Goal: Communication & Community: Participate in discussion

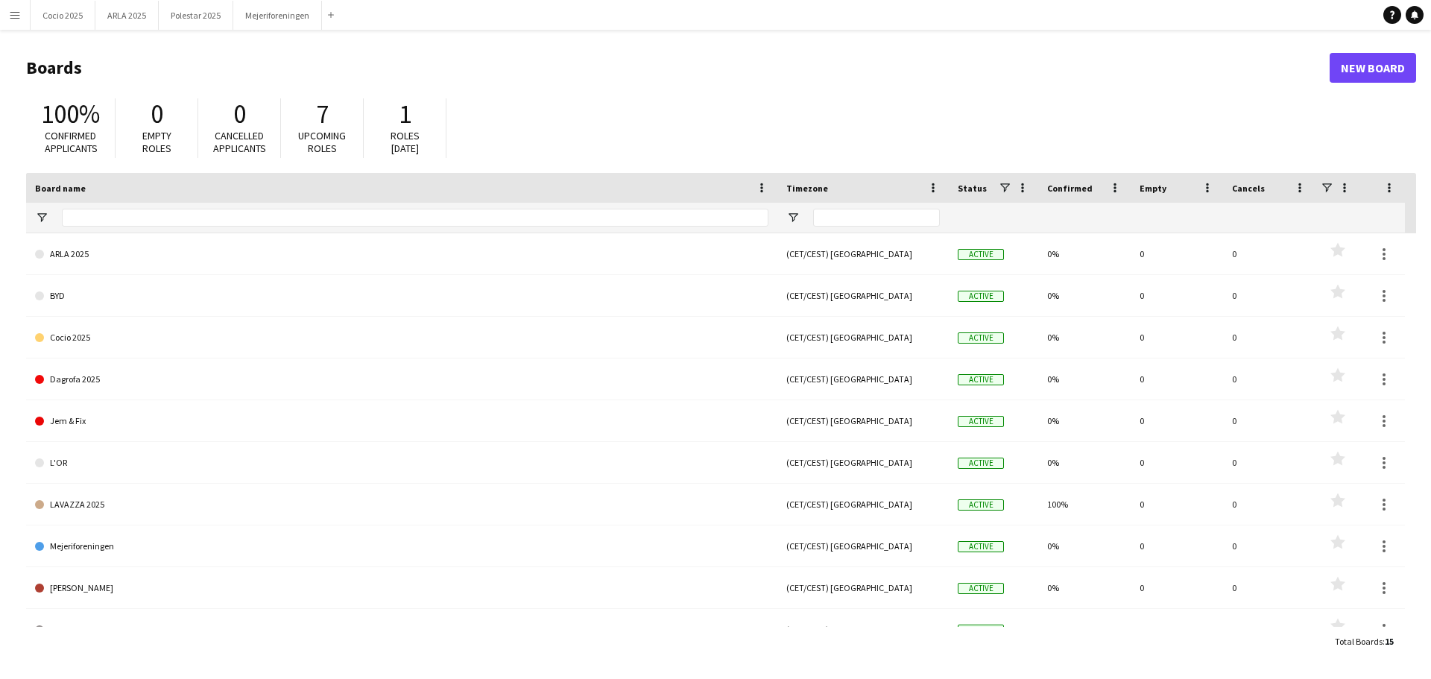
click at [20, 15] on app-icon "Menu" at bounding box center [15, 15] width 12 height 12
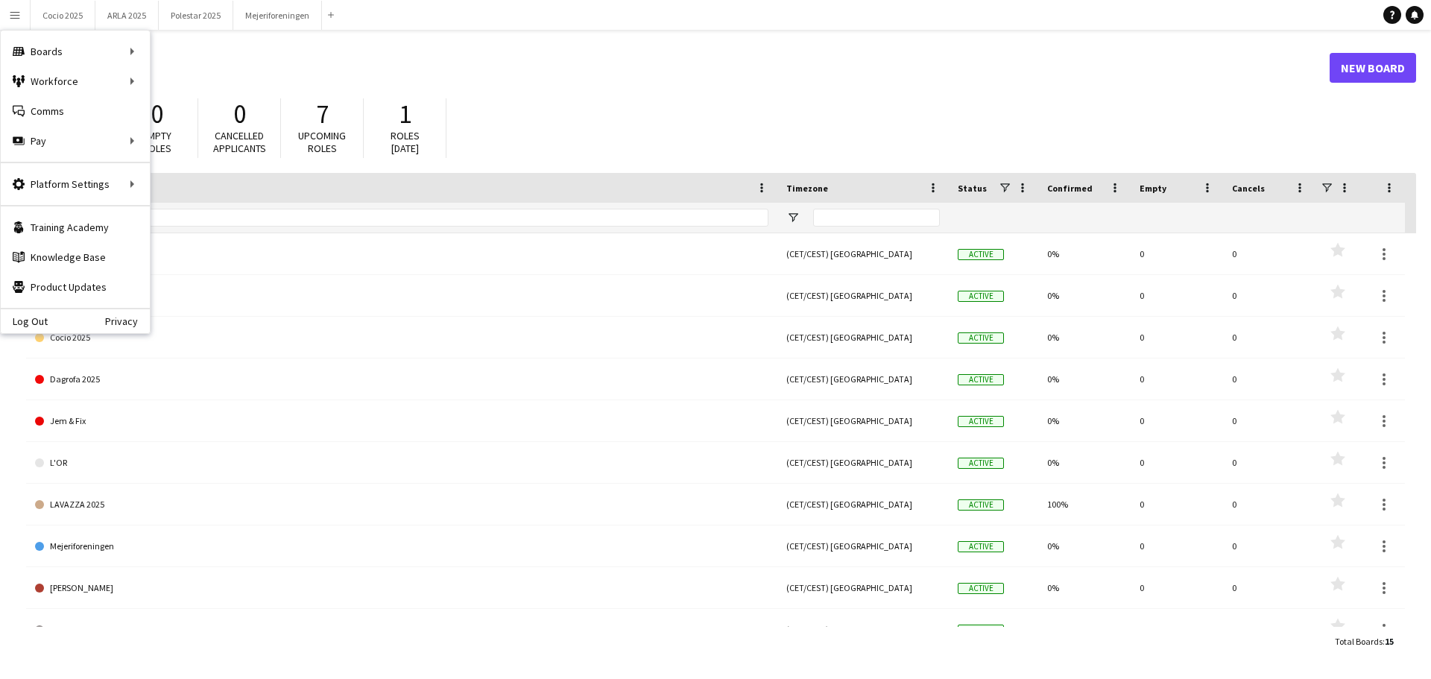
click at [579, 89] on header "Boards New Board" at bounding box center [721, 68] width 1390 height 46
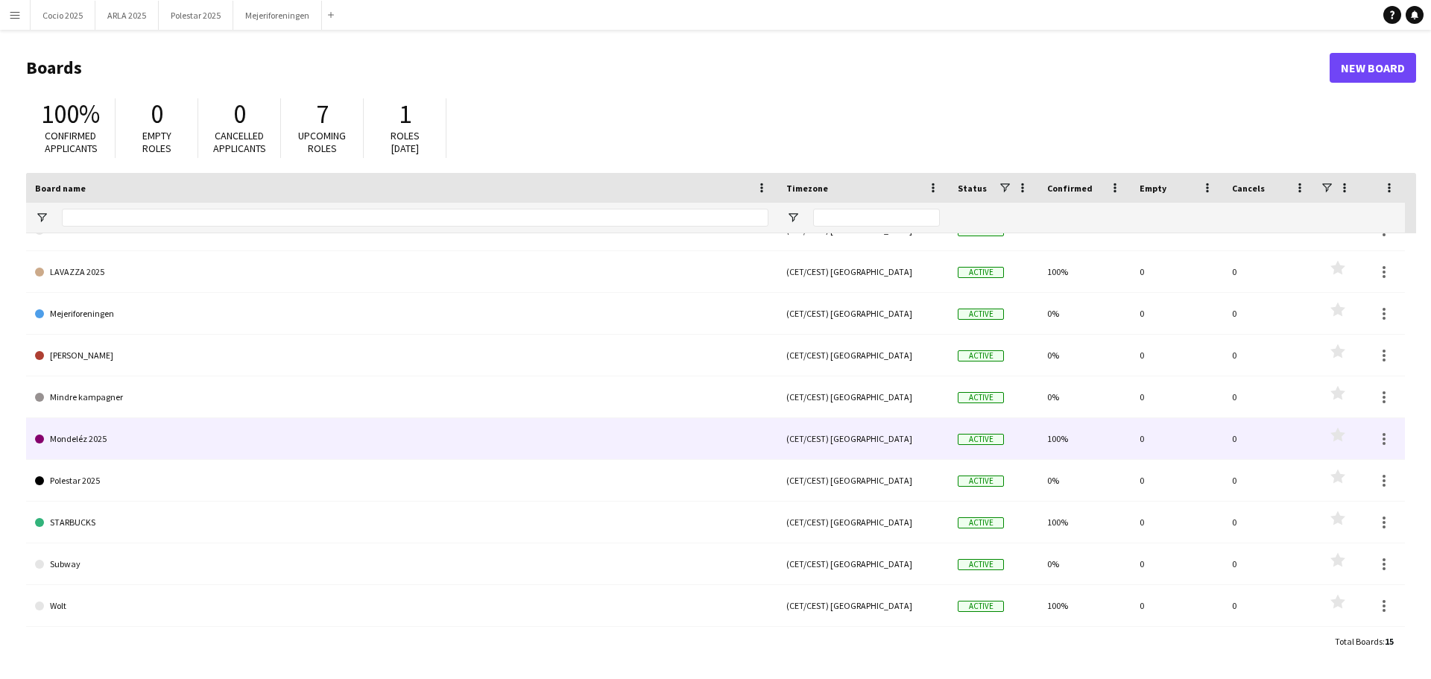
scroll to position [233, 0]
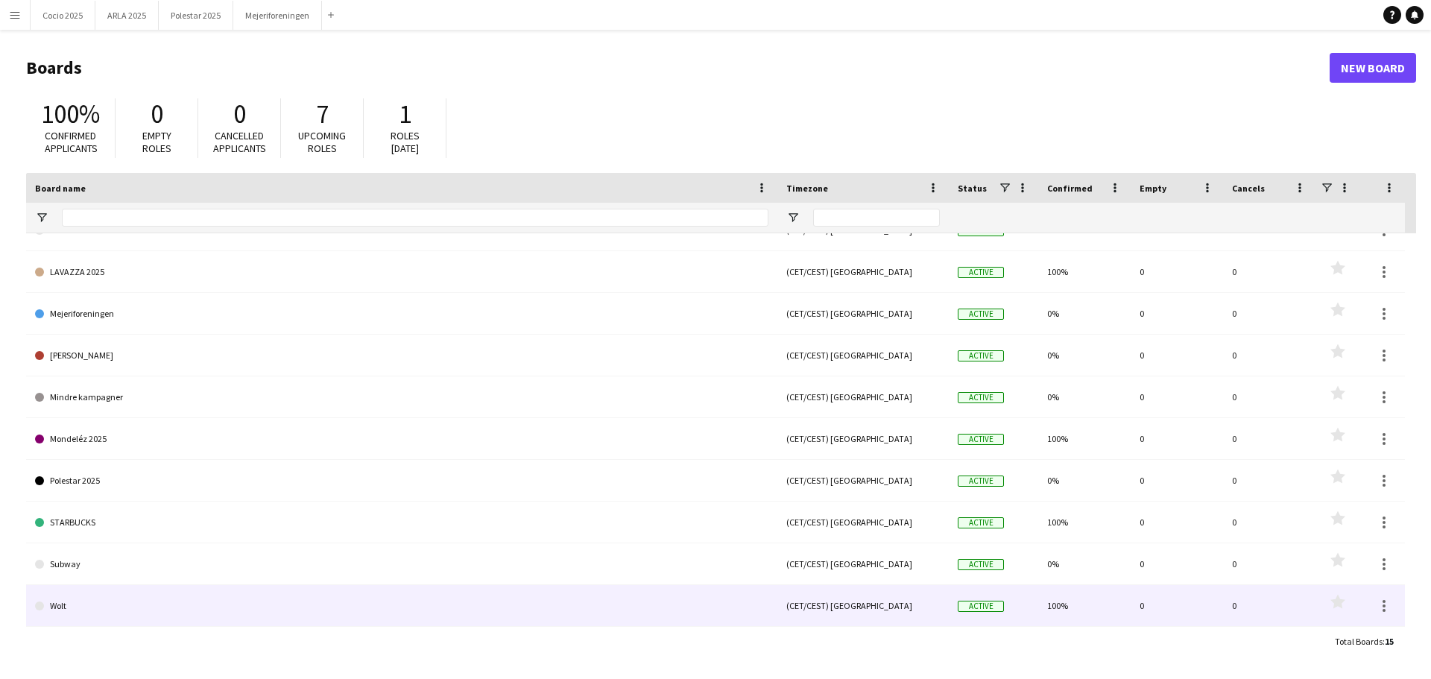
click at [157, 593] on link "Wolt" at bounding box center [401, 606] width 733 height 42
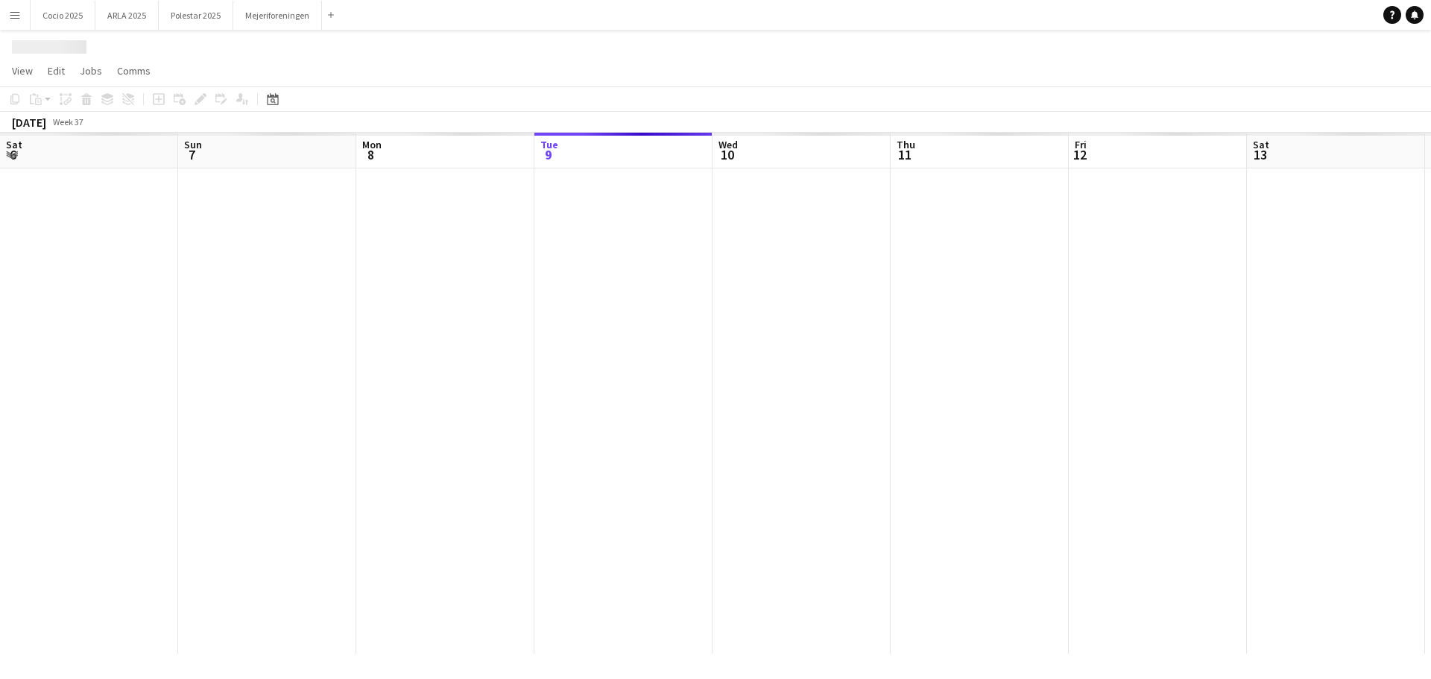
scroll to position [0, 356]
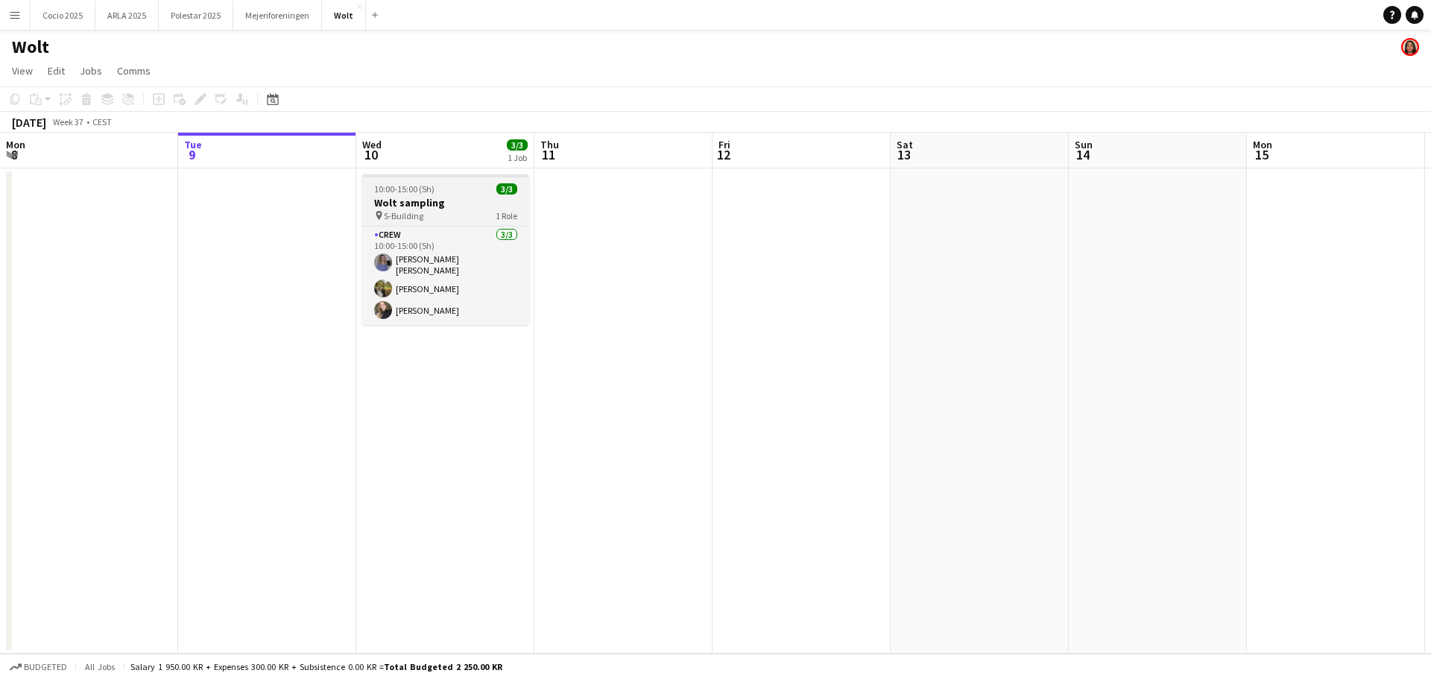
click at [459, 215] on div "pin S-Building 1 Role" at bounding box center [445, 215] width 167 height 12
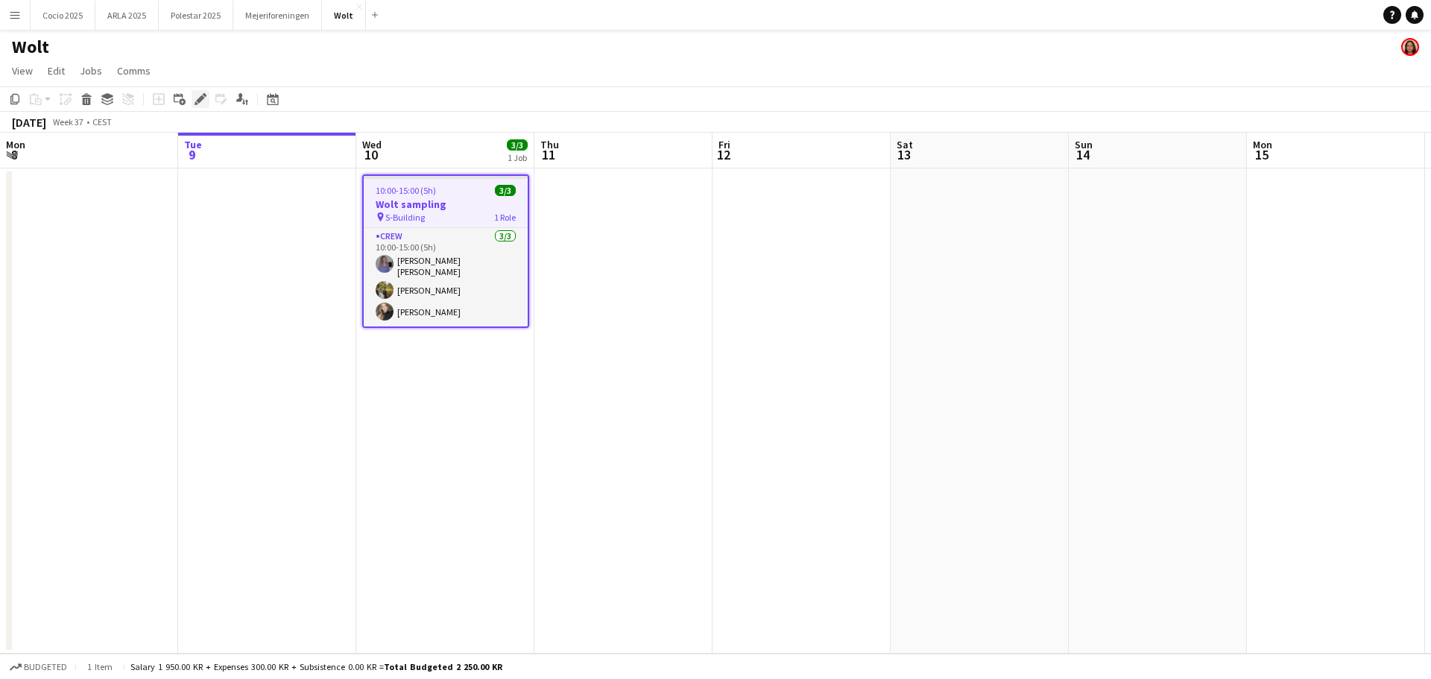
click at [202, 108] on div "Edit" at bounding box center [201, 99] width 18 height 18
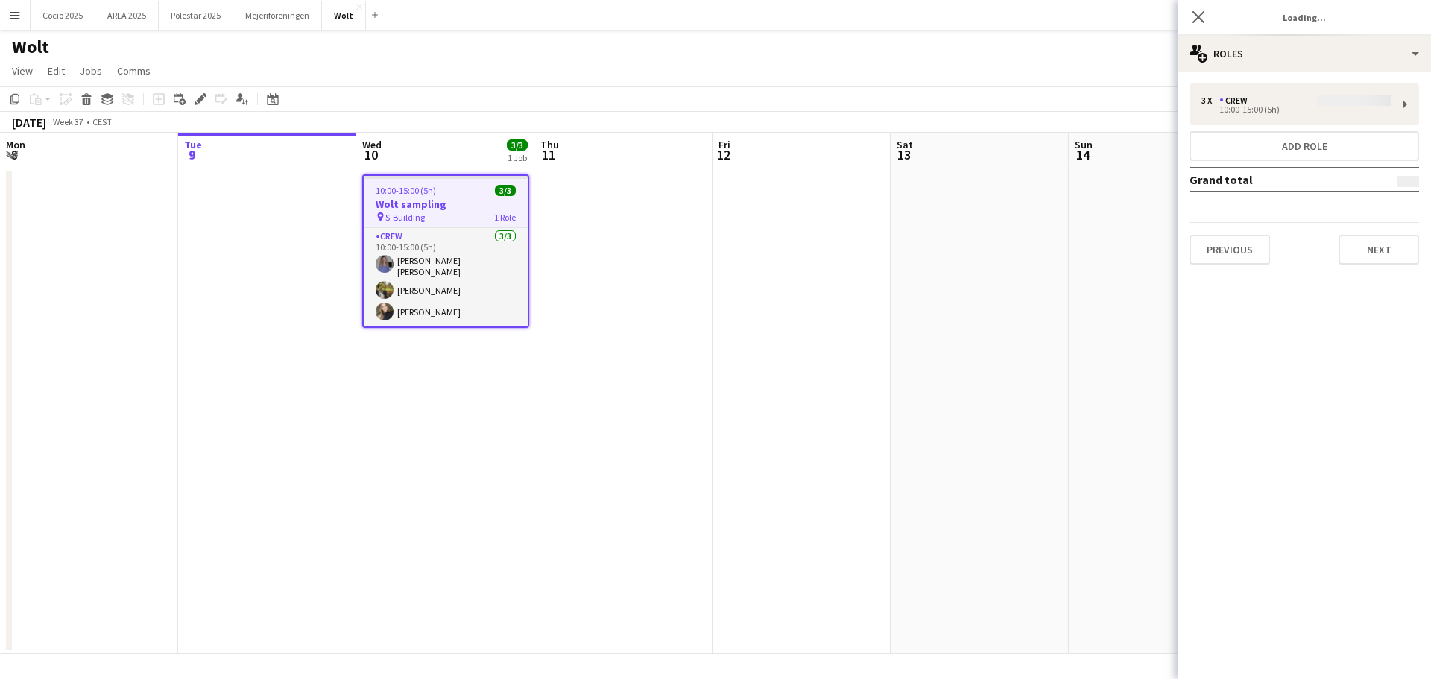
type input "**********"
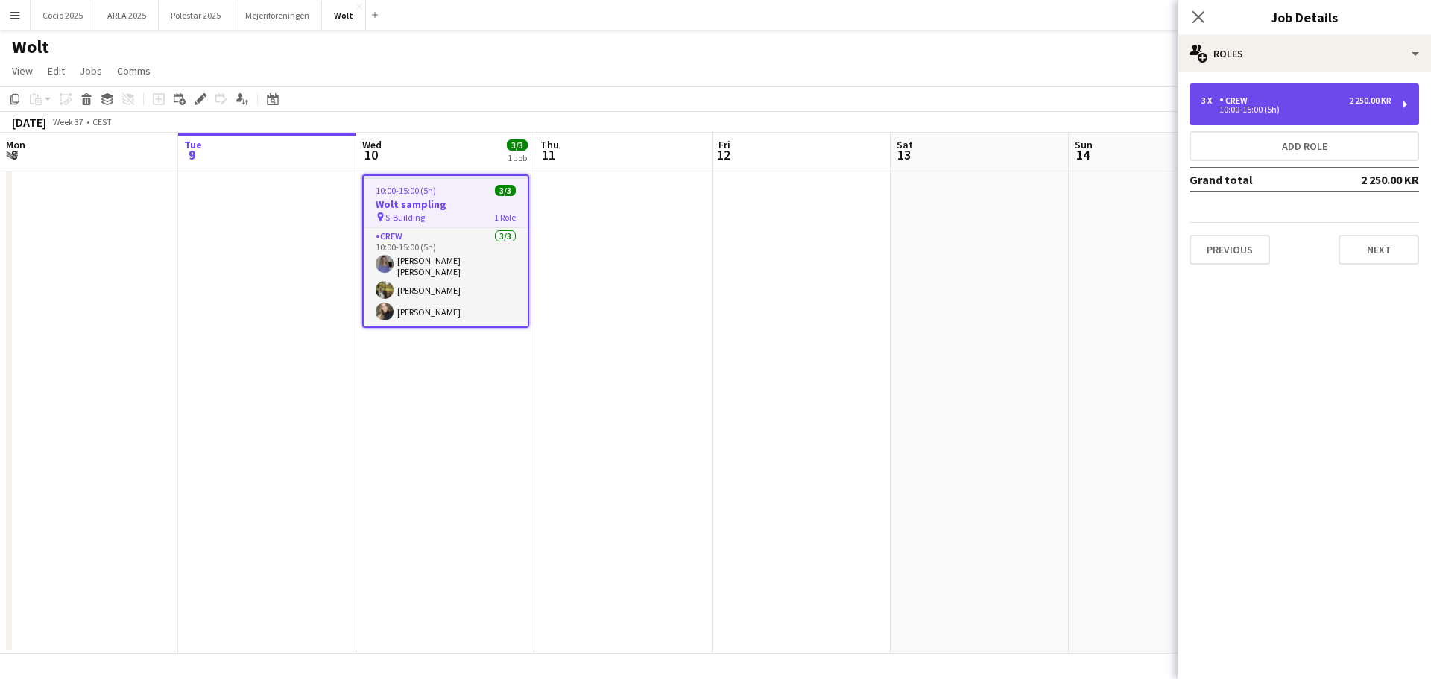
click at [1385, 117] on div "3 x Crew 2 250.00 KR 10:00-15:00 (5h)" at bounding box center [1304, 104] width 230 height 42
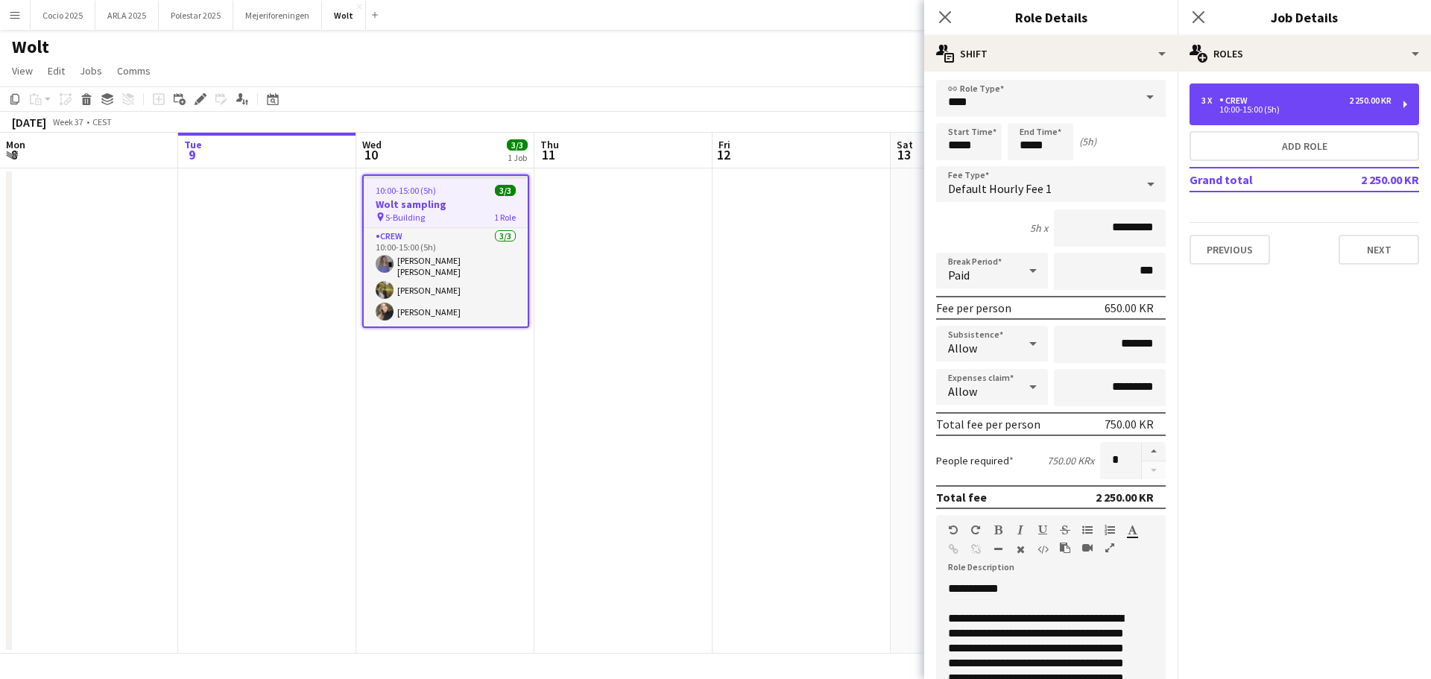
scroll to position [0, 0]
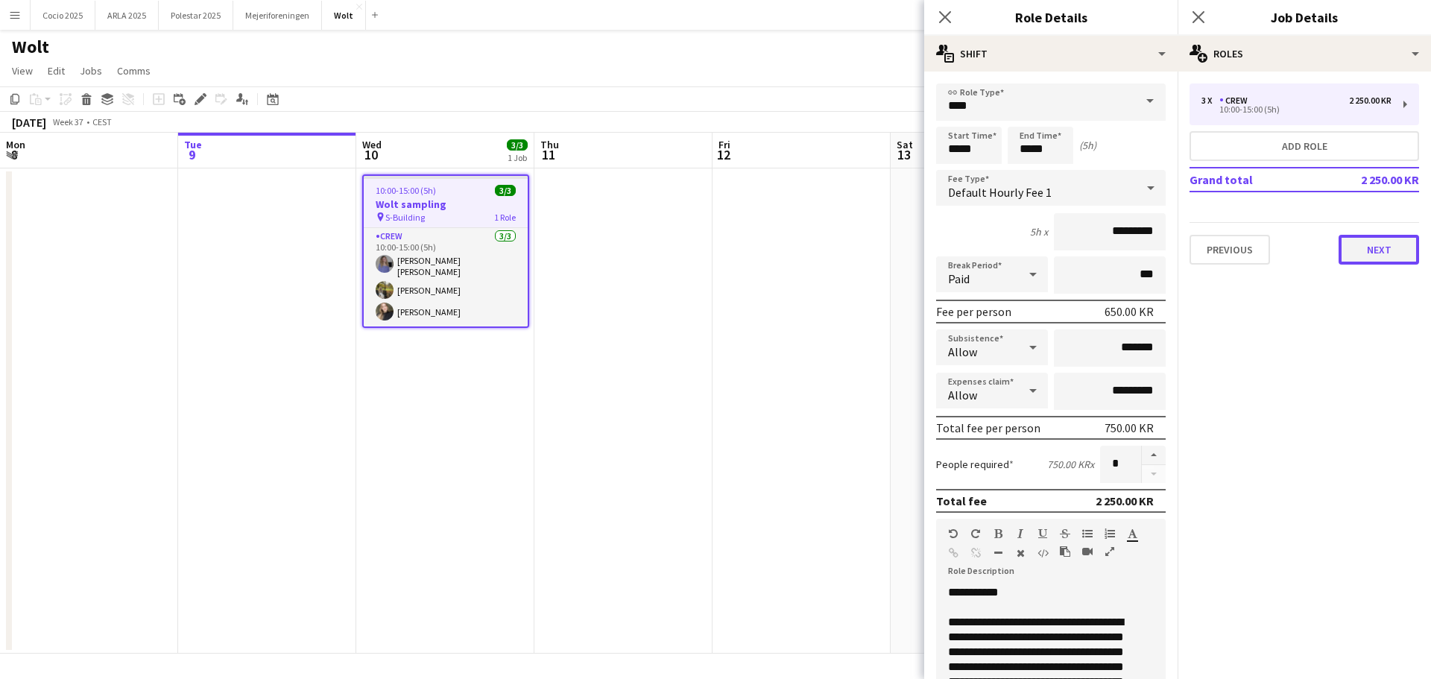
click at [1368, 259] on button "Next" at bounding box center [1378, 250] width 80 height 30
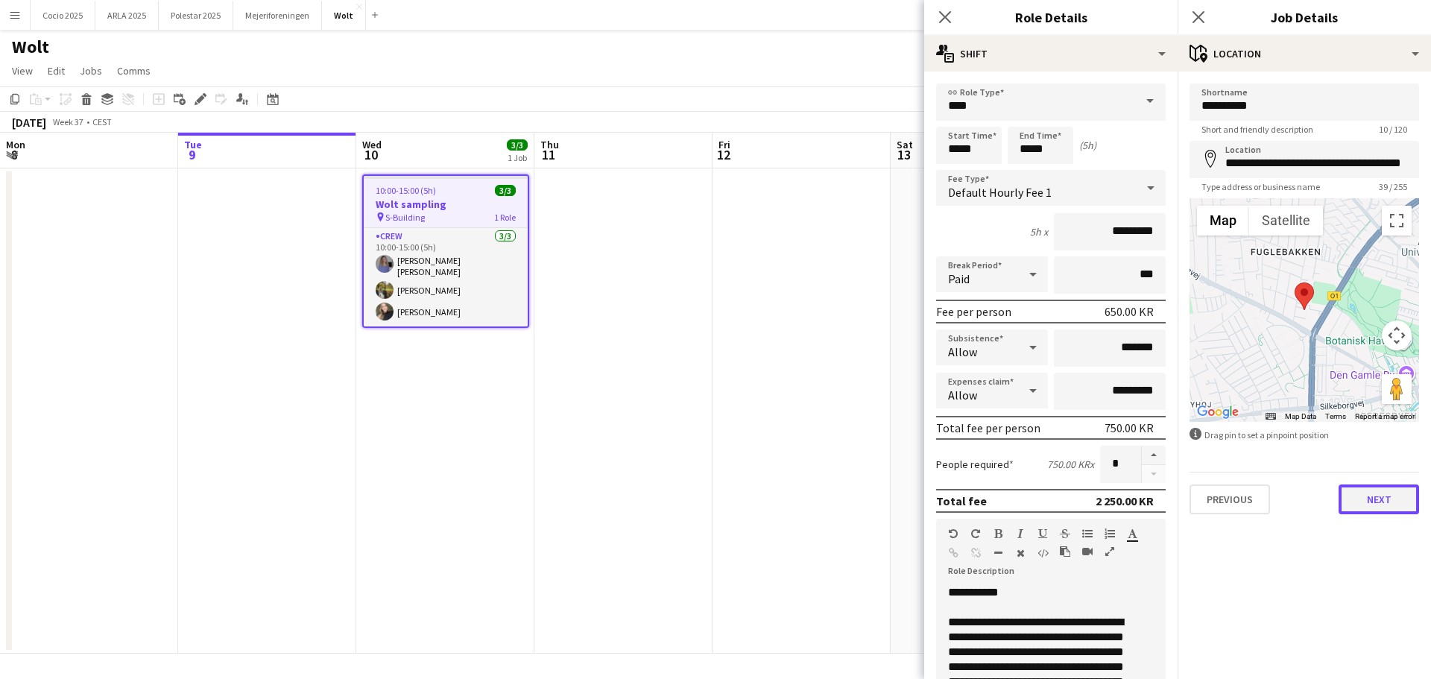
click at [1385, 502] on button "Next" at bounding box center [1378, 499] width 80 height 30
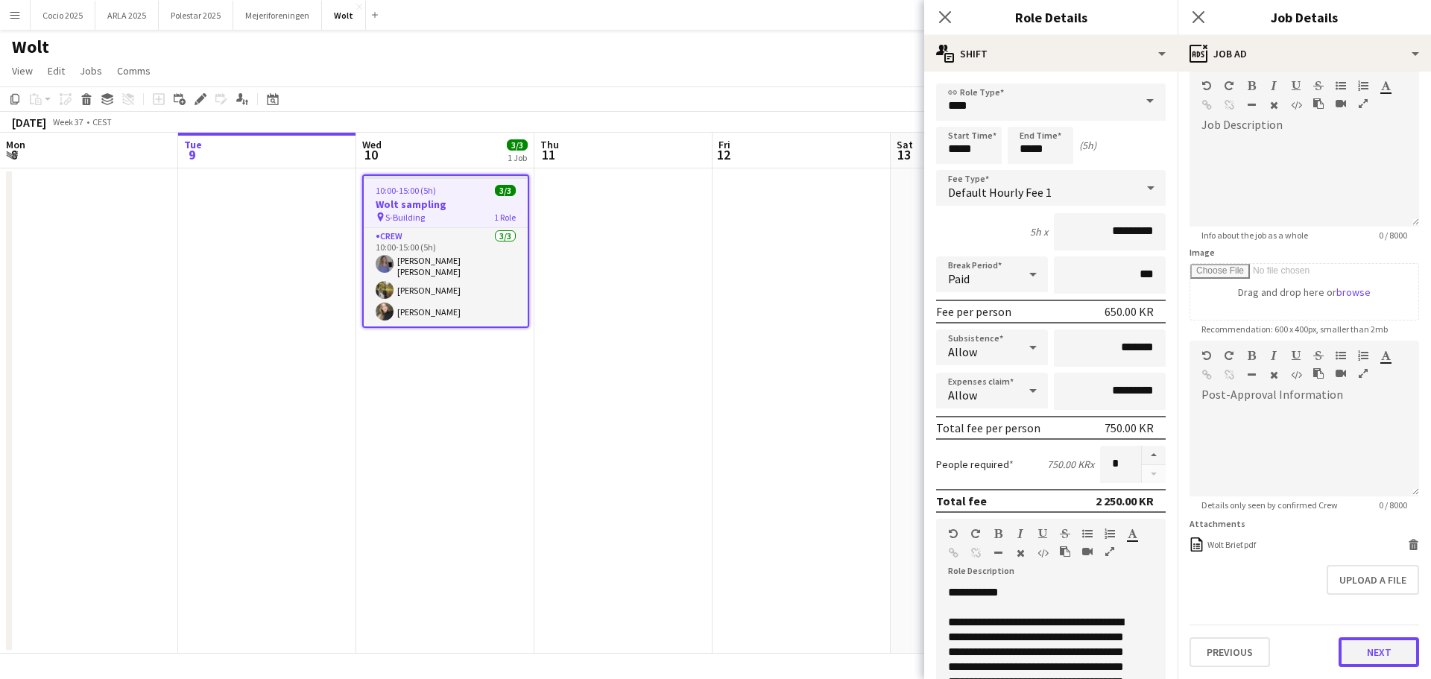
scroll to position [70, 0]
click at [1385, 613] on form "**********" at bounding box center [1303, 340] width 253 height 654
click at [1363, 645] on button "Next" at bounding box center [1378, 652] width 80 height 30
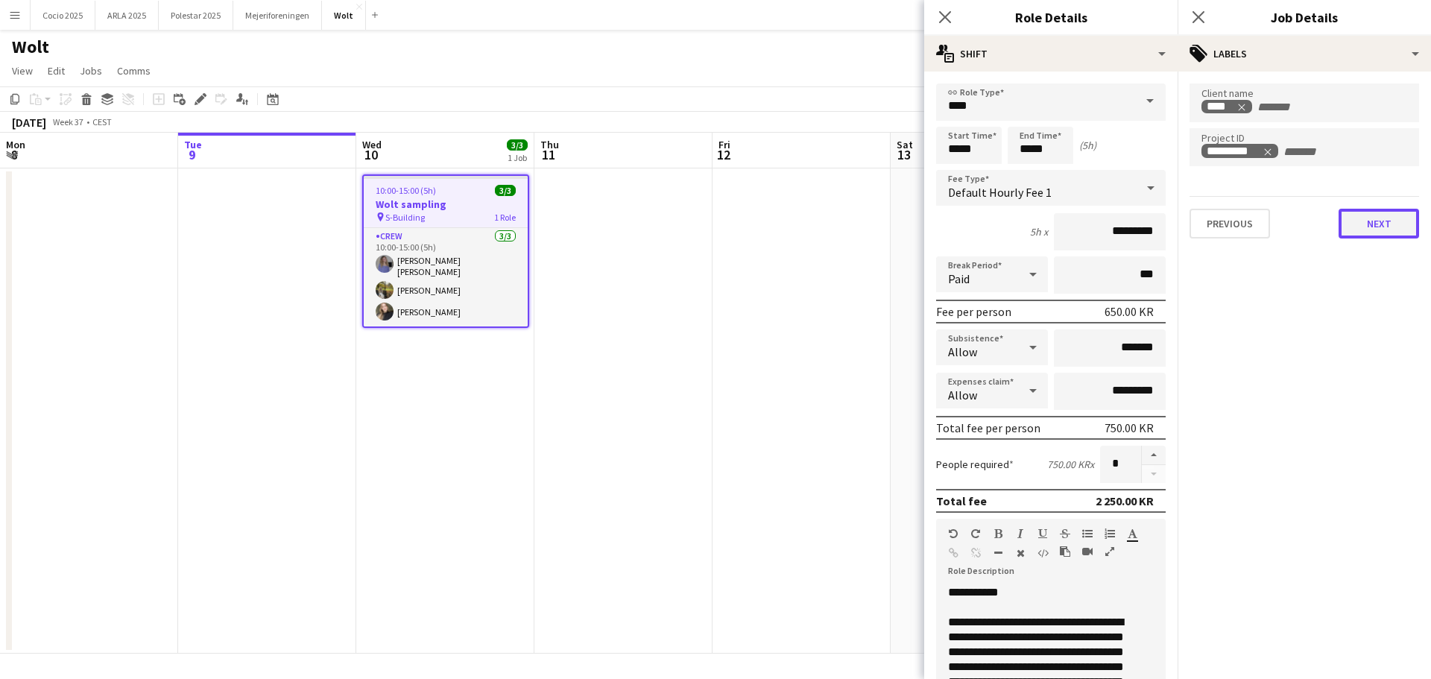
click at [1356, 231] on button "Next" at bounding box center [1378, 224] width 80 height 30
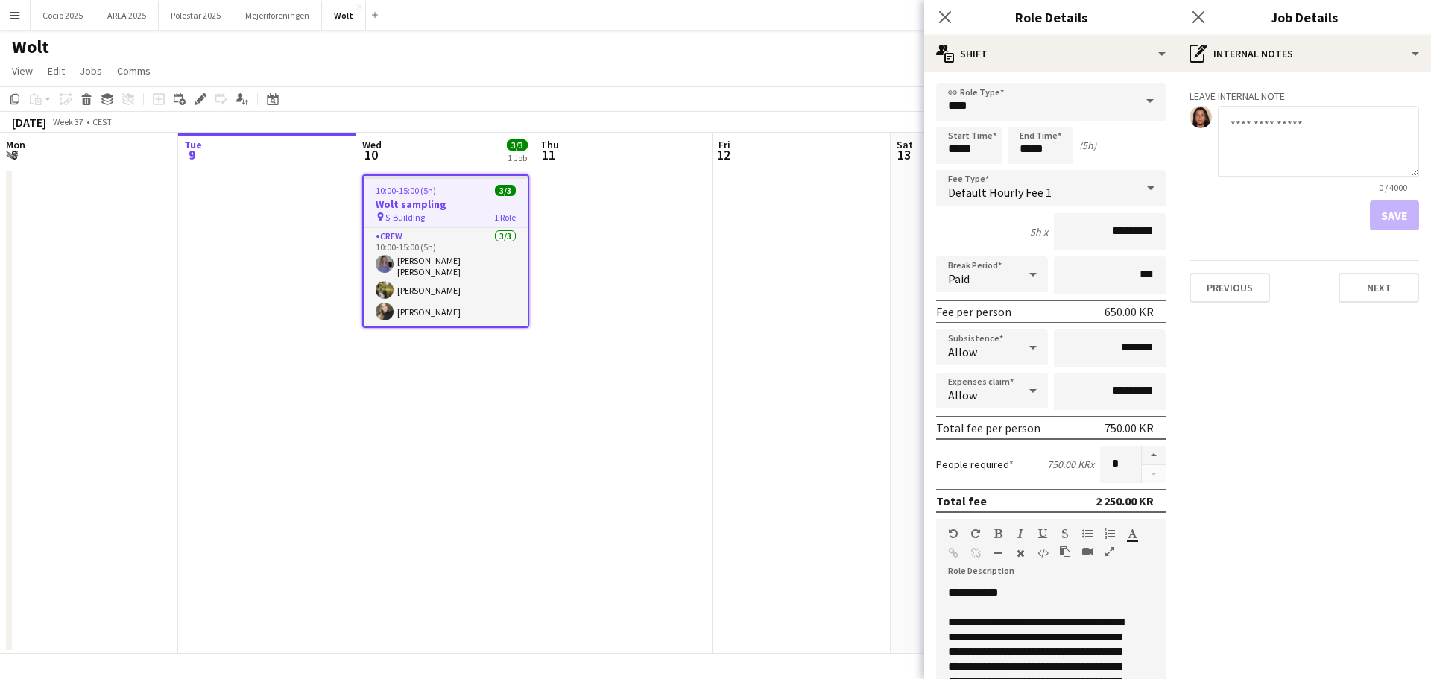
click at [1262, 132] on textarea at bounding box center [1318, 141] width 201 height 71
click at [1400, 294] on button "Next" at bounding box center [1378, 288] width 80 height 30
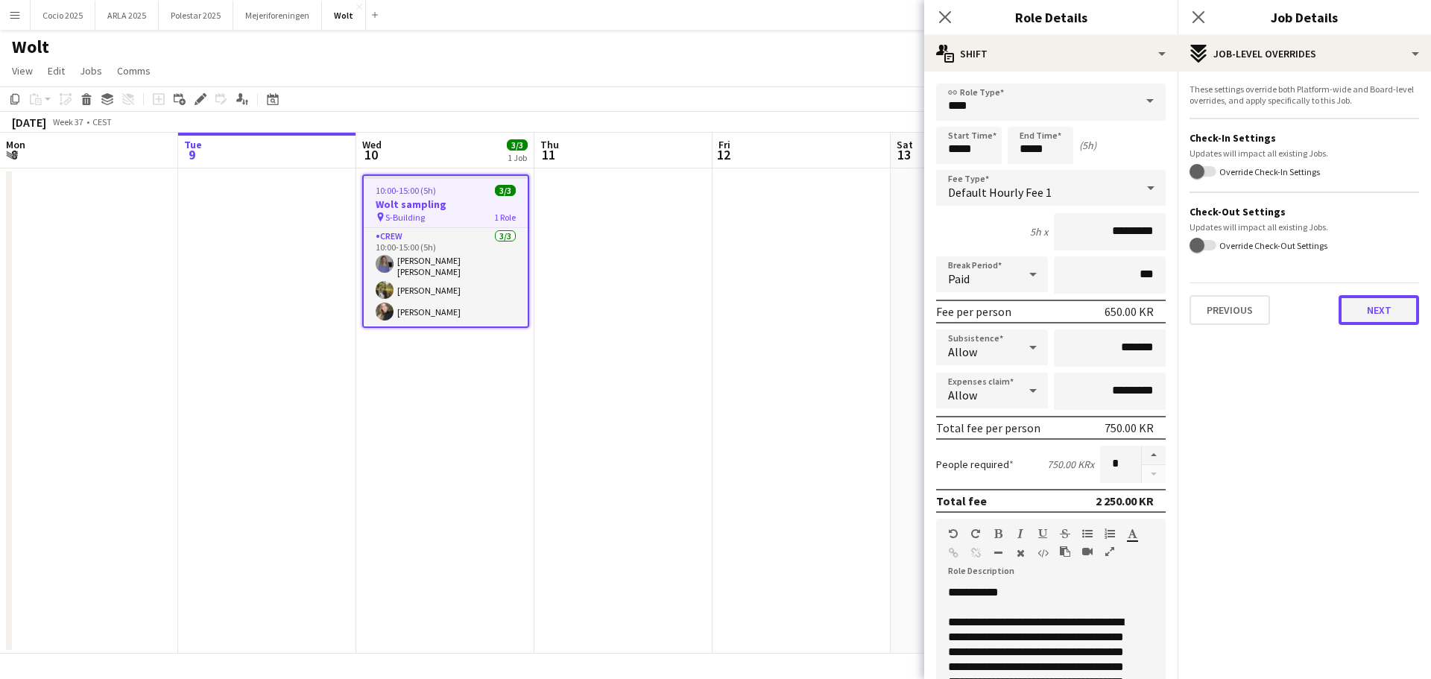
click at [1371, 311] on button "Next" at bounding box center [1378, 310] width 80 height 30
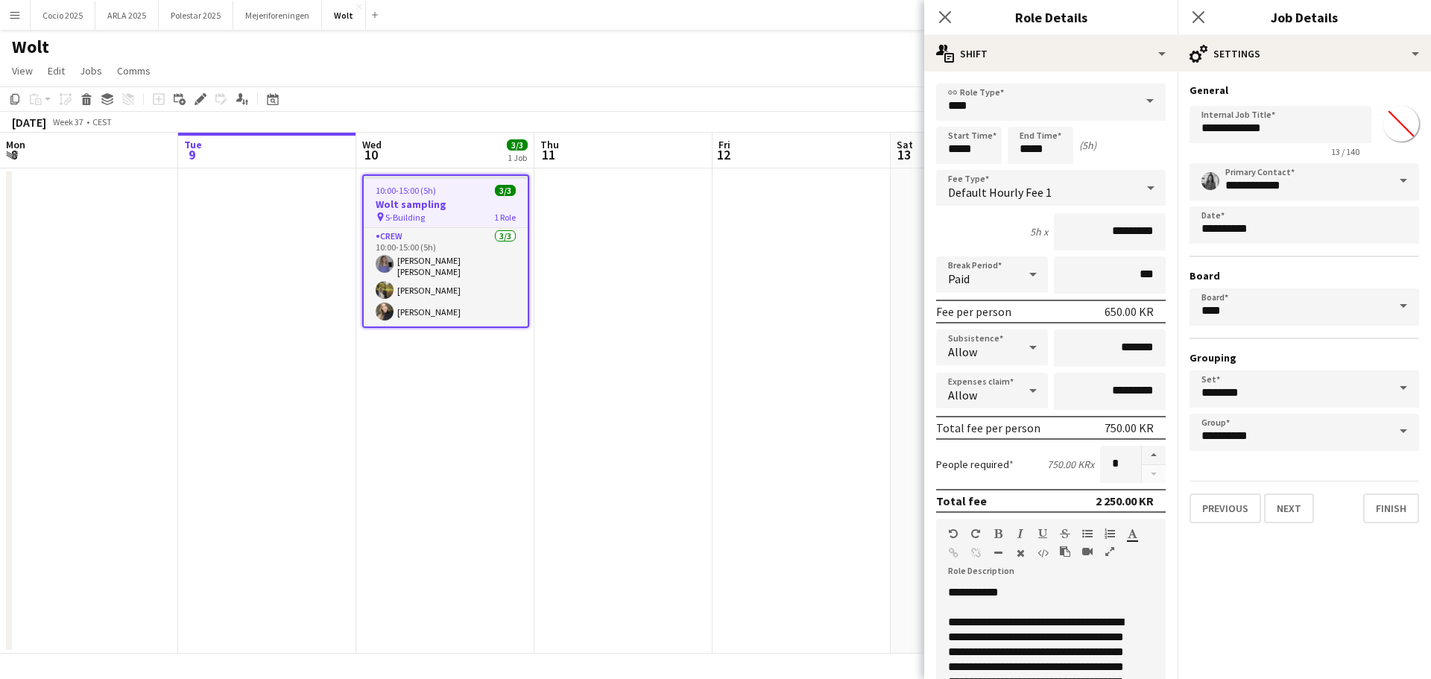
click at [1396, 177] on span at bounding box center [1403, 181] width 31 height 36
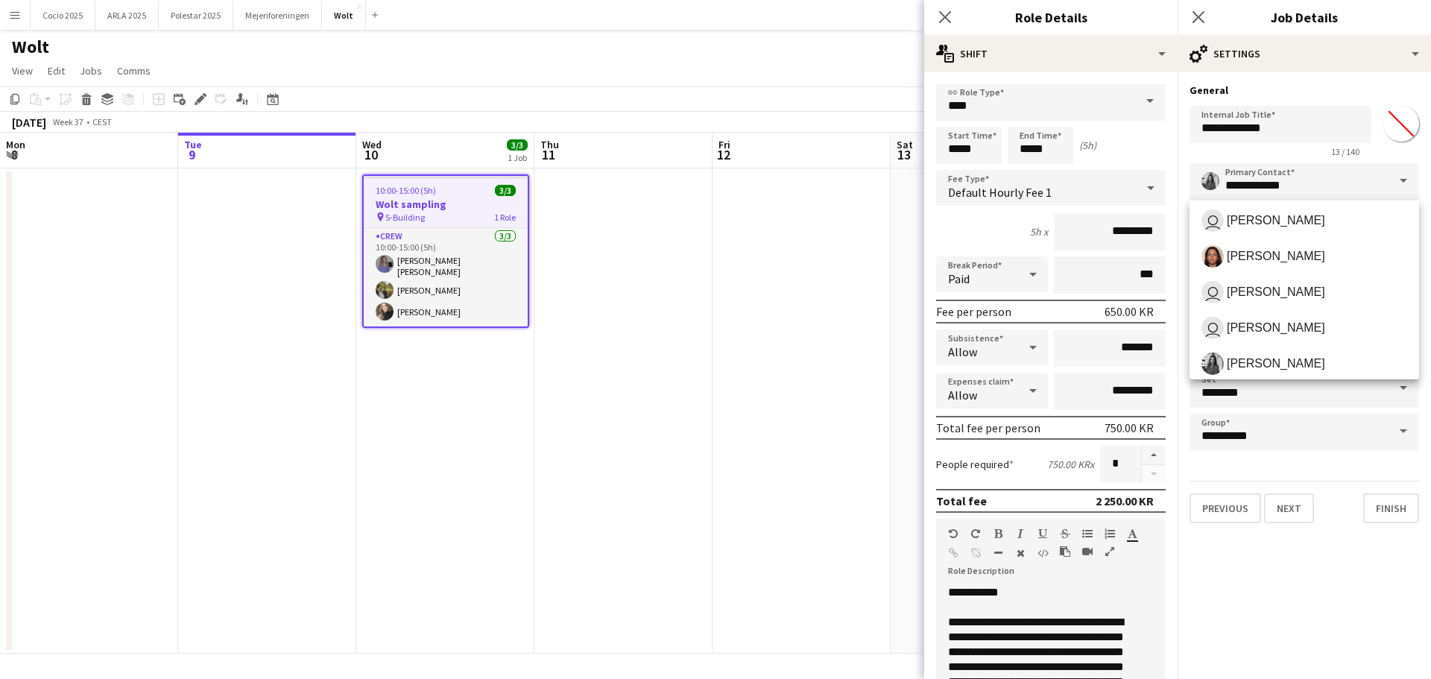
scroll to position [191, 0]
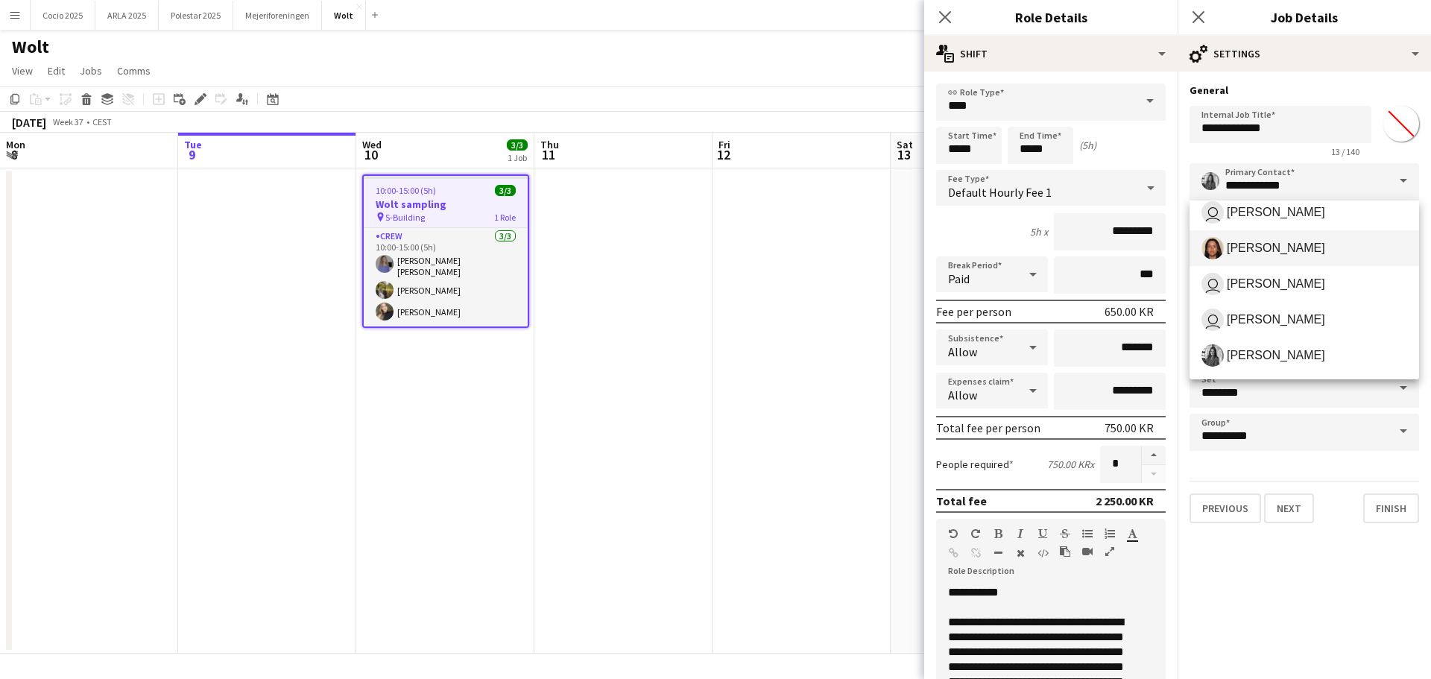
click at [1359, 242] on span "[PERSON_NAME]" at bounding box center [1304, 248] width 206 height 22
type input "**********"
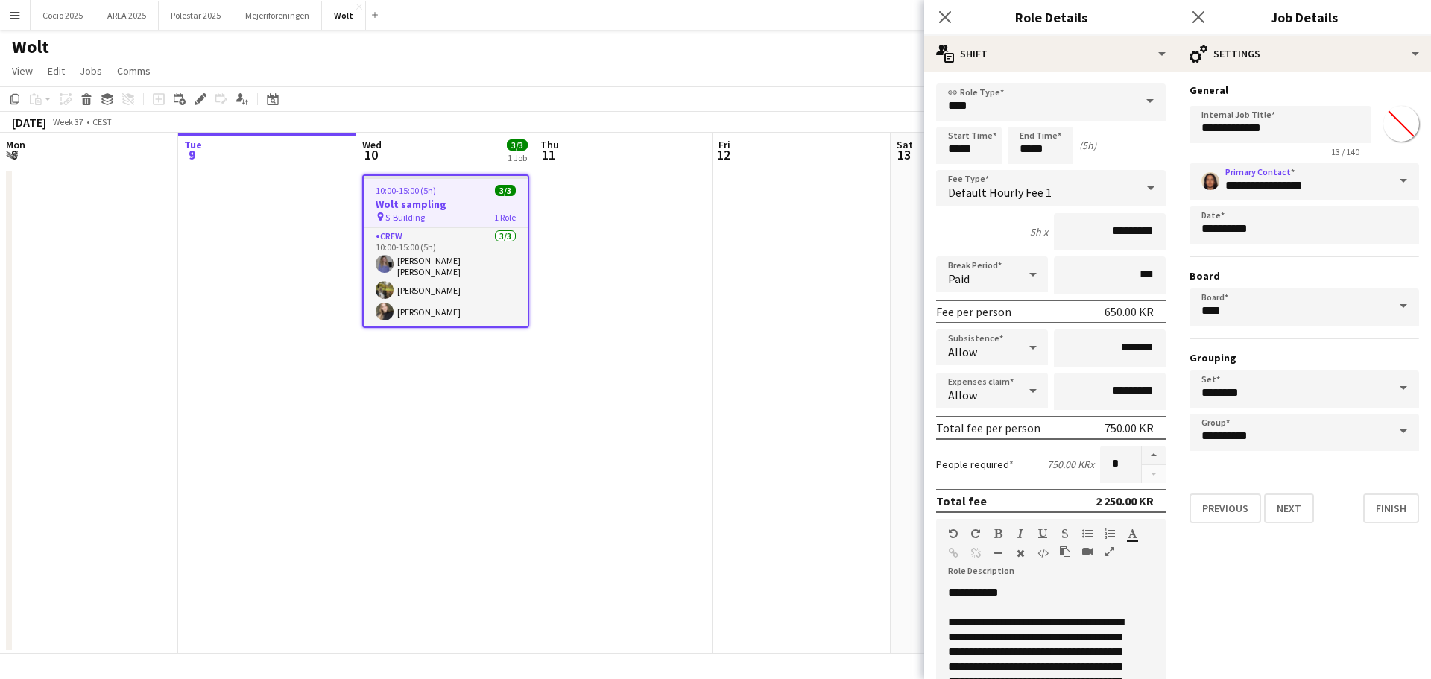
click at [820, 347] on app-date-cell at bounding box center [801, 410] width 178 height 485
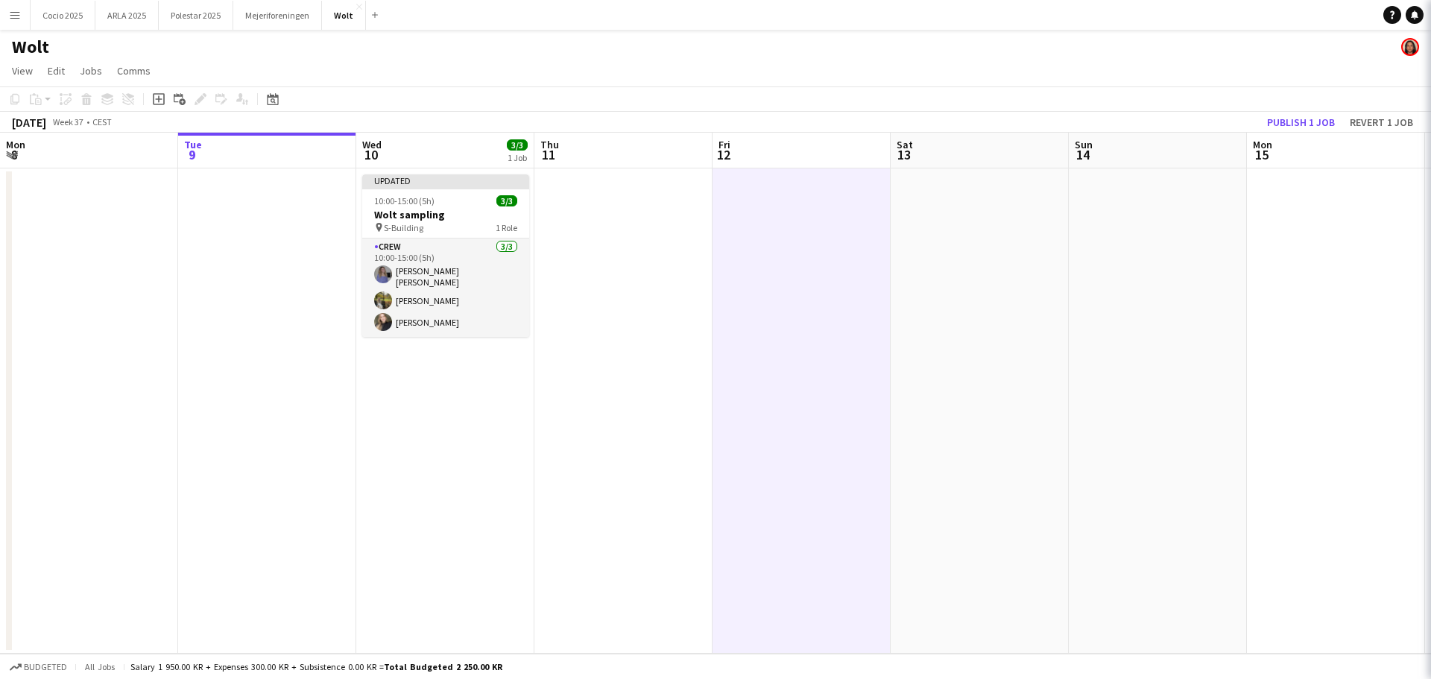
scroll to position [0, 357]
click at [1294, 121] on button "Publish 1 job" at bounding box center [1301, 122] width 80 height 19
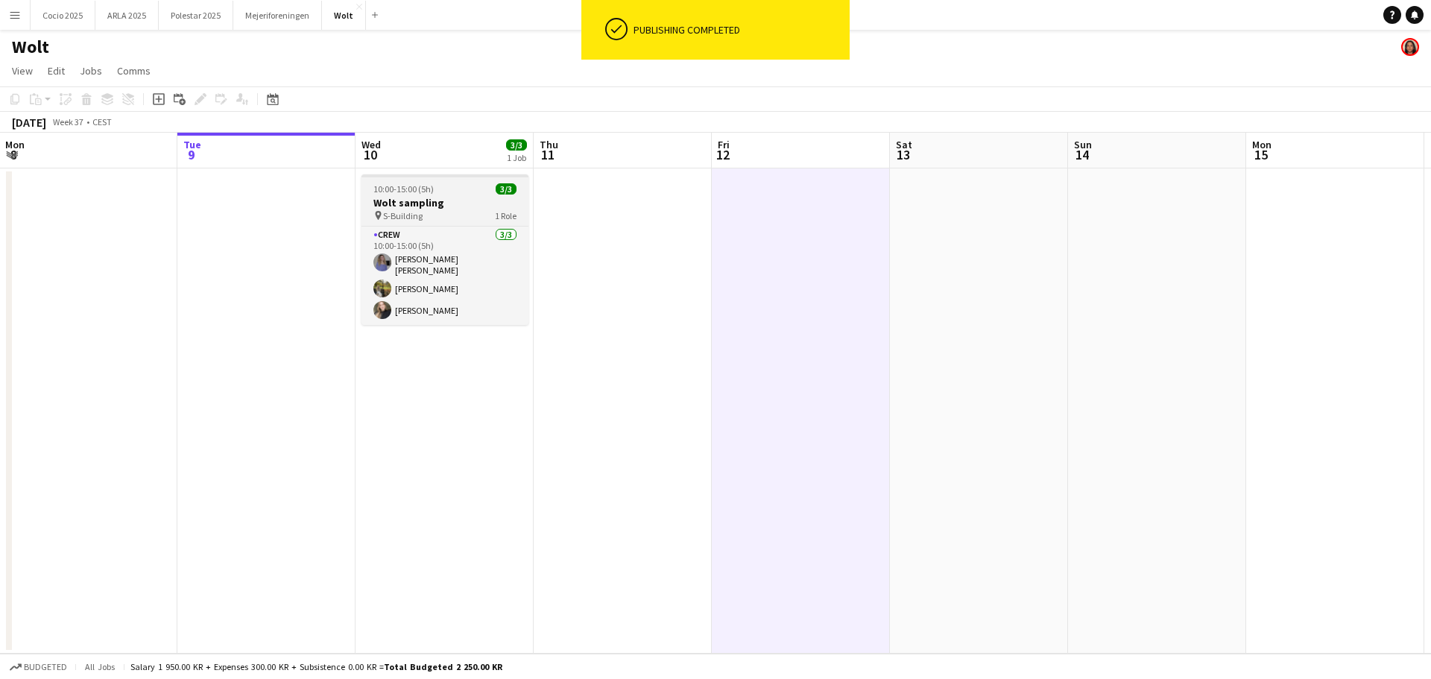
click at [441, 202] on h3 "Wolt sampling" at bounding box center [444, 202] width 167 height 13
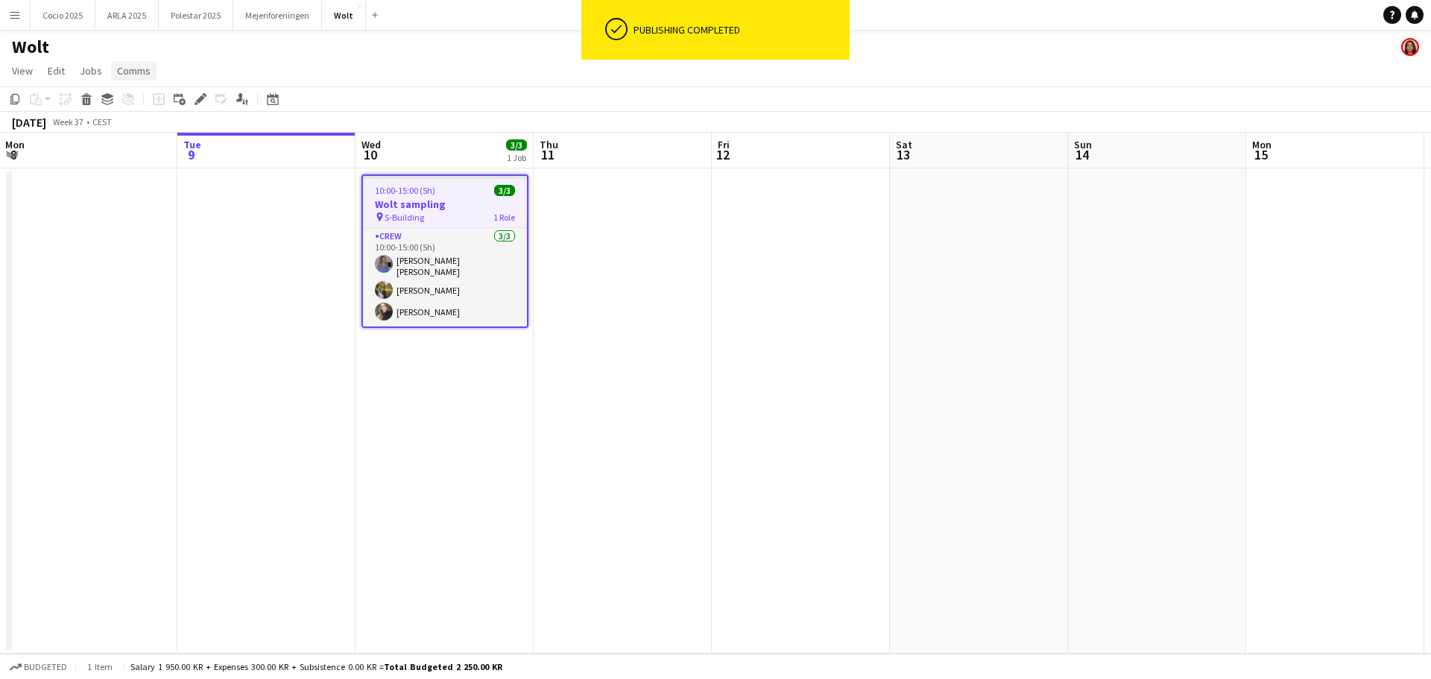
click at [128, 79] on link "Comms" at bounding box center [133, 70] width 45 height 19
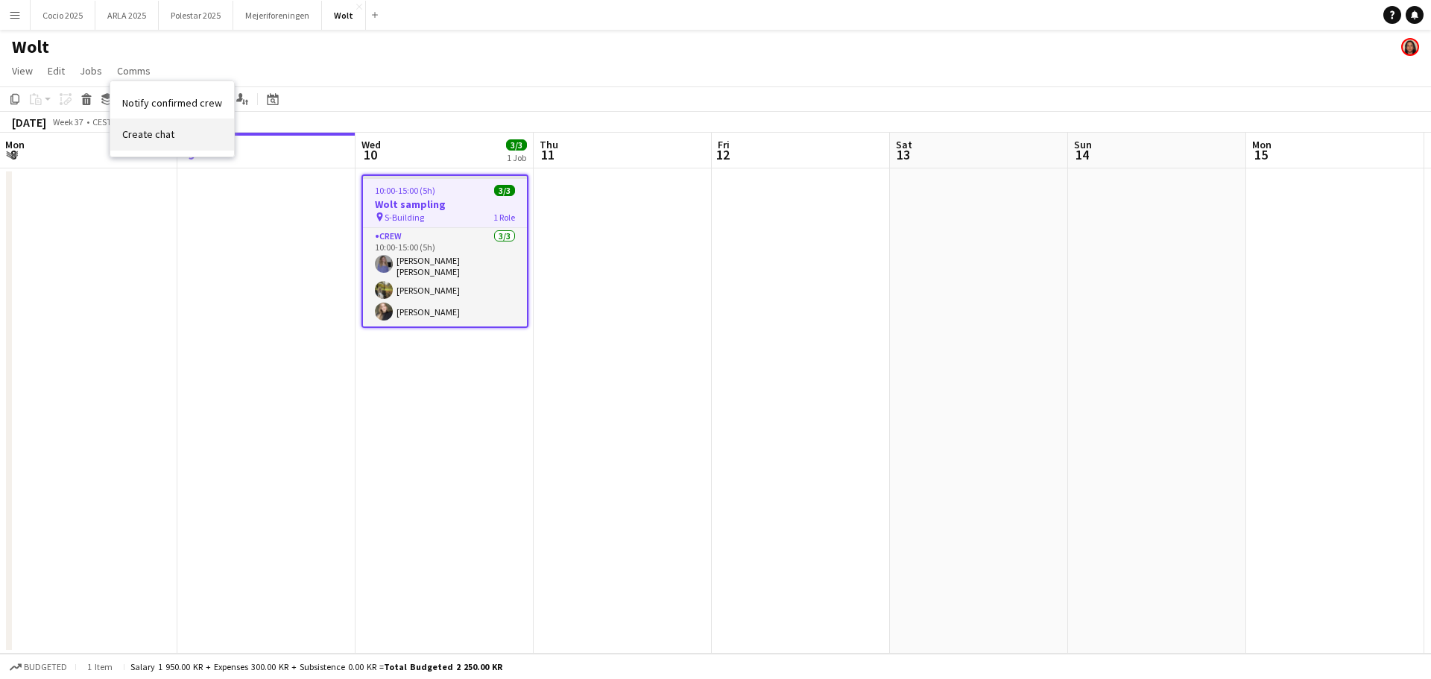
click at [152, 128] on span "Create chat" at bounding box center [148, 133] width 52 height 13
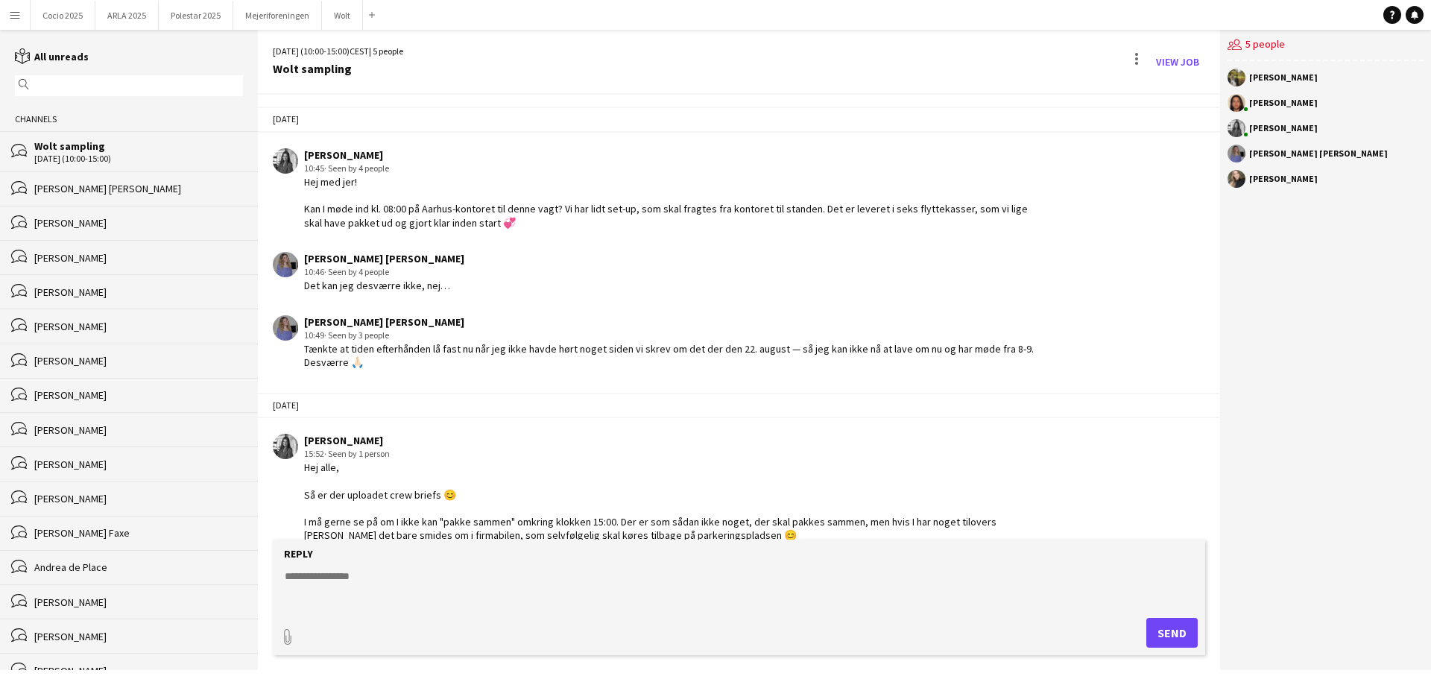
scroll to position [21, 0]
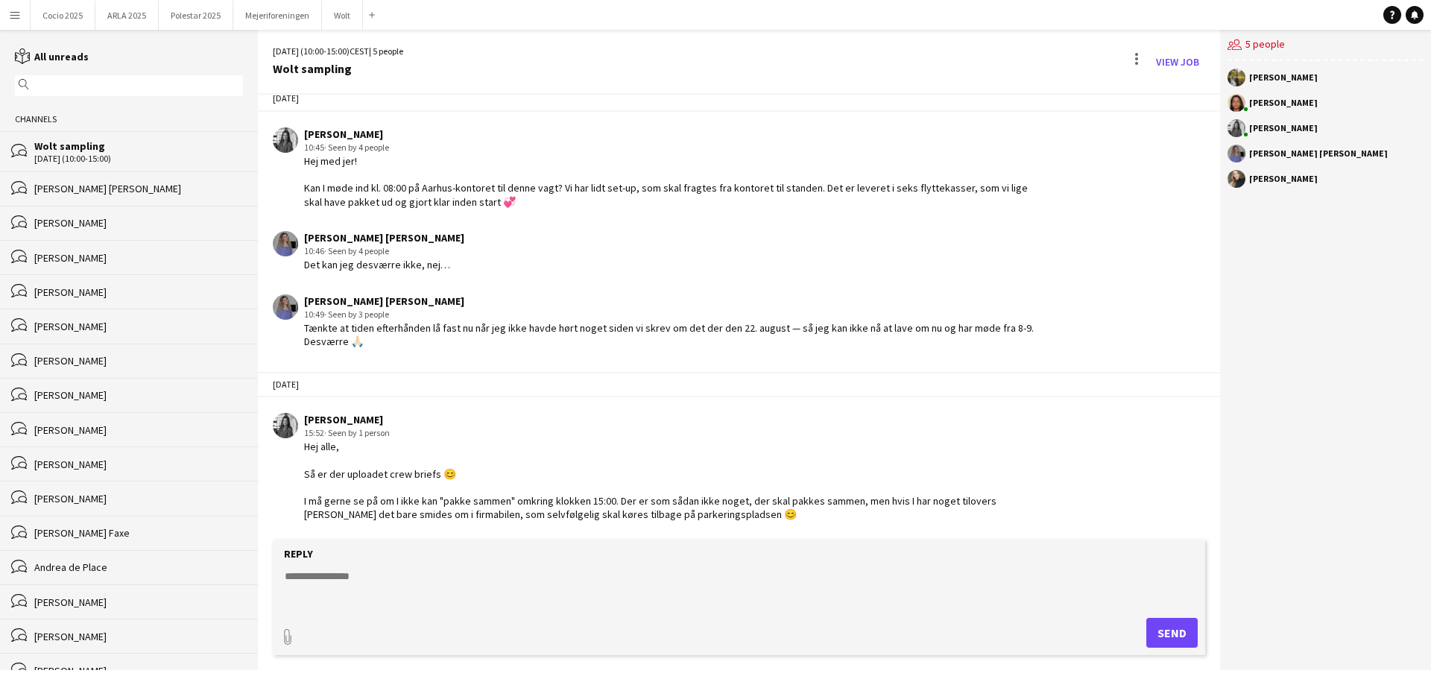
click at [432, 567] on form "Reply paperclip Send" at bounding box center [739, 598] width 932 height 116
click at [419, 575] on textarea at bounding box center [741, 588] width 917 height 39
drag, startPoint x: 304, startPoint y: 468, endPoint x: 456, endPoint y: 472, distance: 152.1
click at [456, 472] on div "Hej alle, Så er der uploadet crew briefs 😊 I må gerne se på om I ikke kan "pakk…" at bounding box center [673, 480] width 739 height 81
click at [387, 581] on textarea at bounding box center [741, 588] width 917 height 39
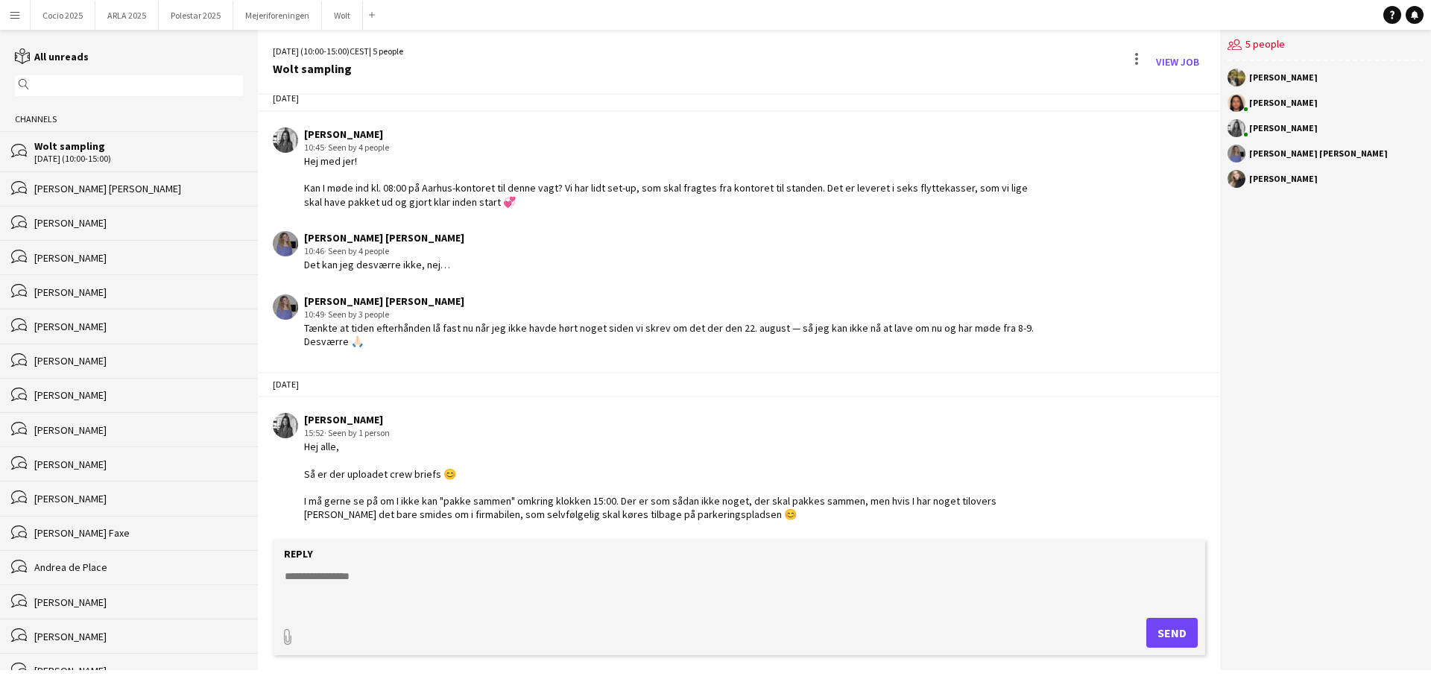
click at [365, 591] on textarea at bounding box center [741, 588] width 917 height 39
paste textarea "**********"
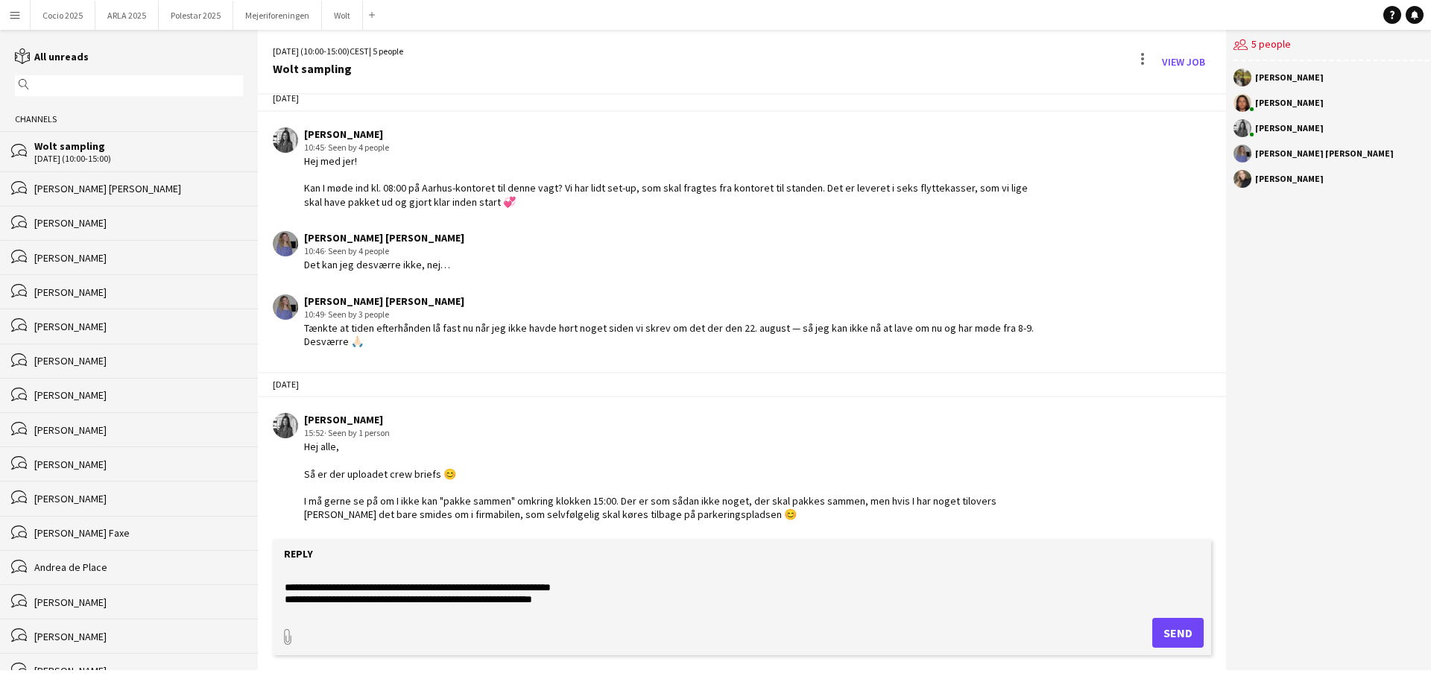
scroll to position [0, 0]
click at [336, 579] on textarea "**********" at bounding box center [741, 588] width 917 height 39
click at [338, 589] on textarea "**********" at bounding box center [741, 588] width 917 height 39
click at [484, 604] on textarea "**********" at bounding box center [741, 588] width 917 height 39
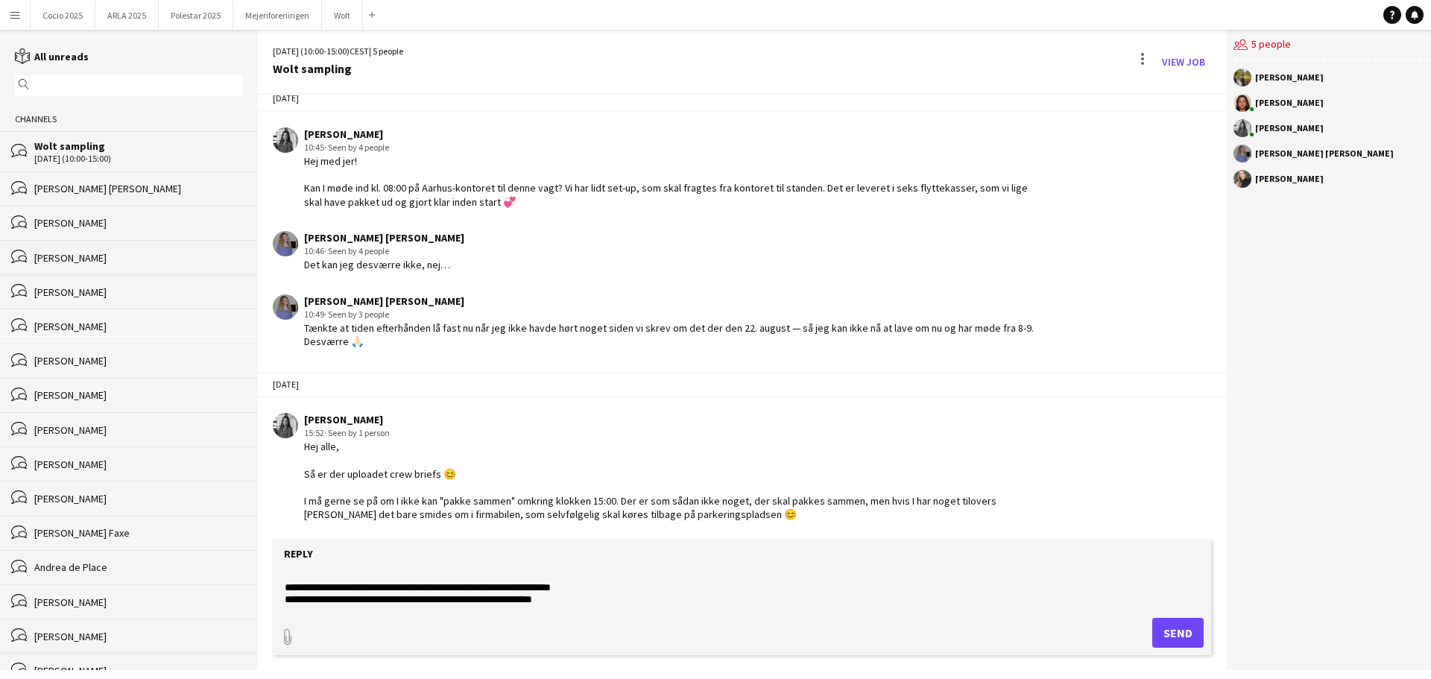
type textarea "**********"
click at [1187, 633] on button "Send" at bounding box center [1177, 633] width 51 height 30
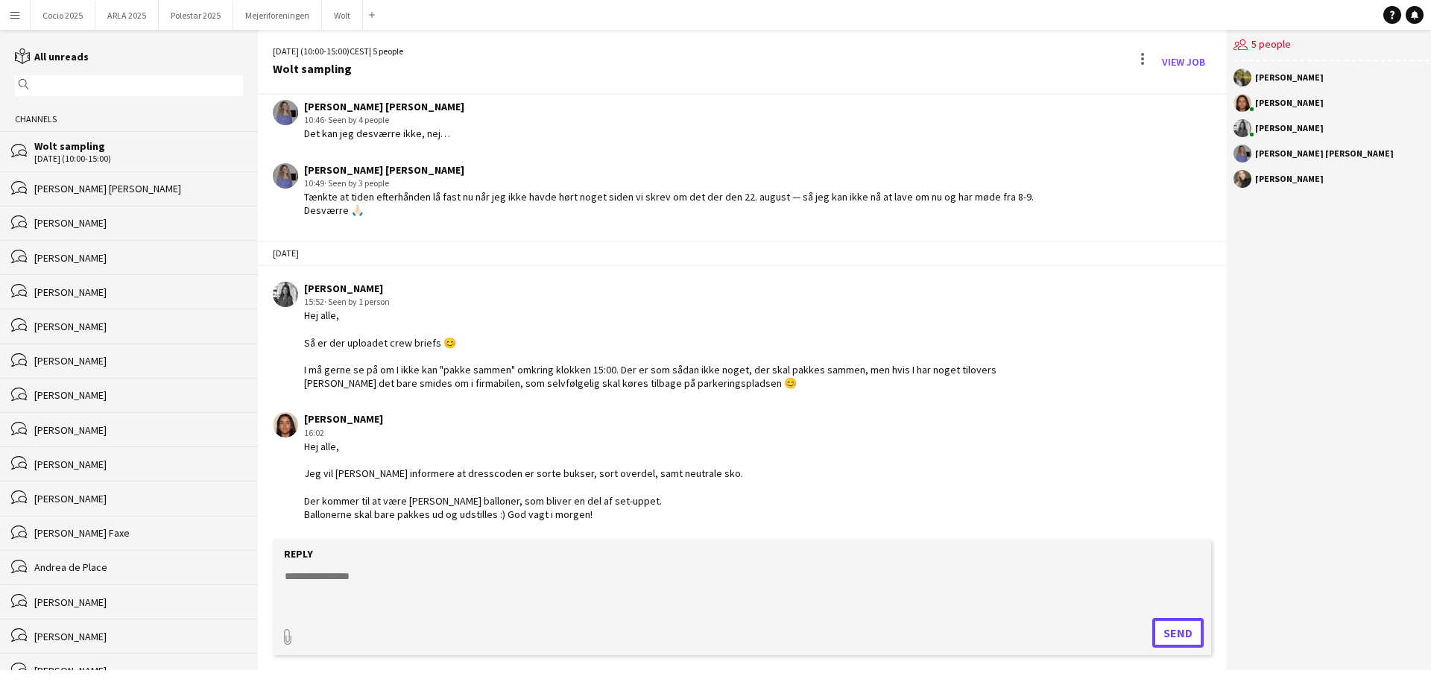
scroll to position [165, 0]
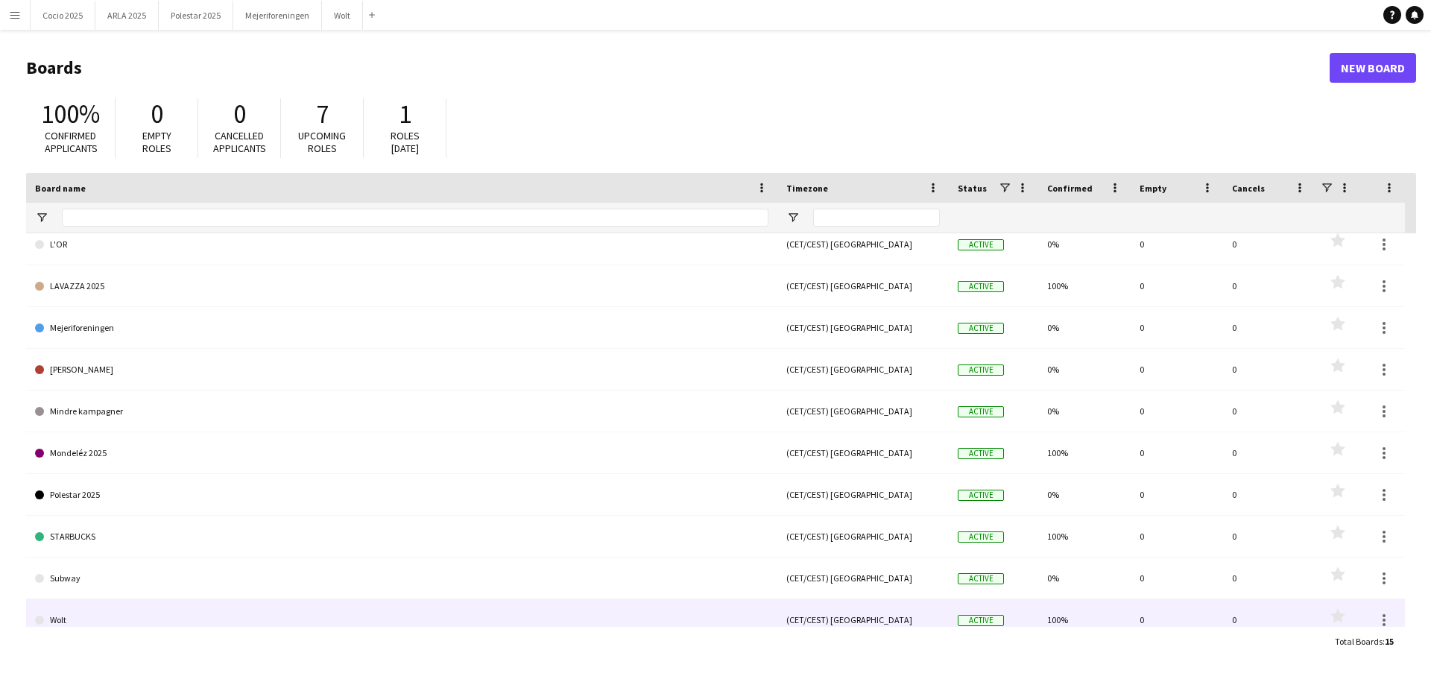
scroll to position [233, 0]
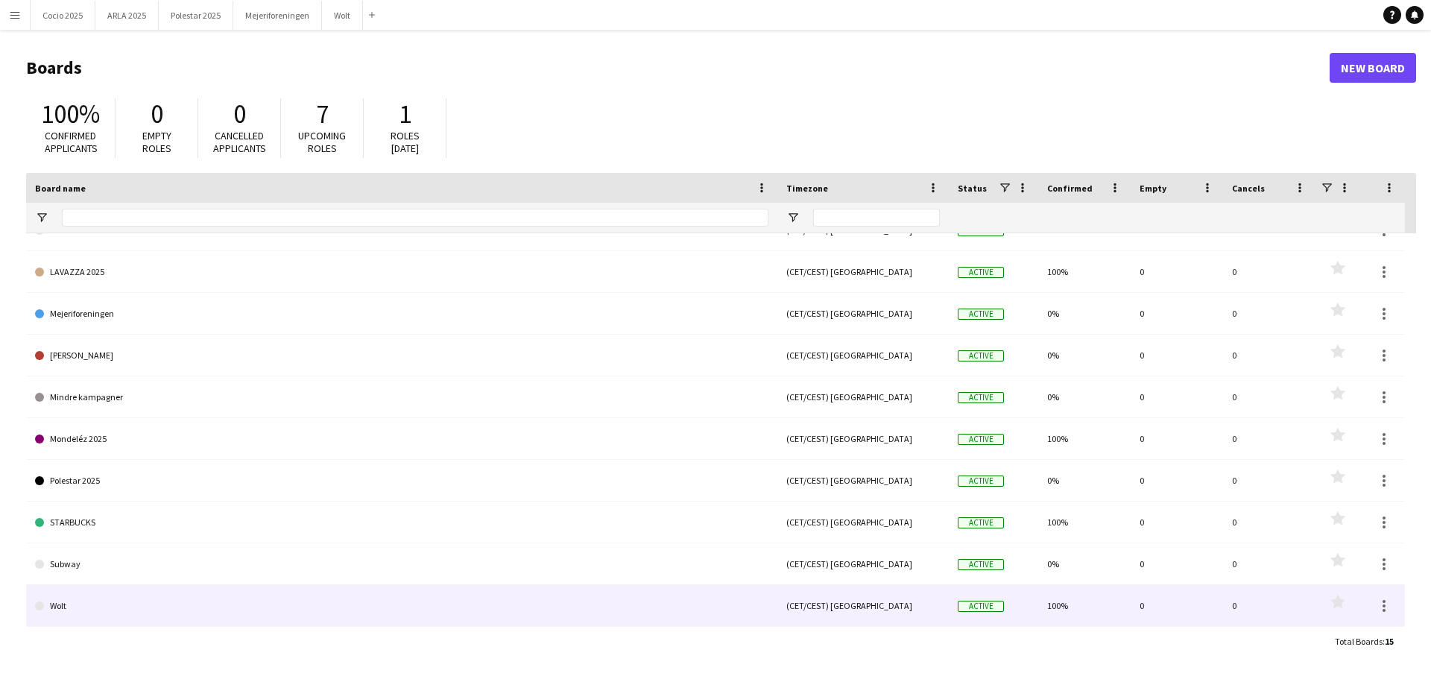
click at [200, 589] on link "Wolt" at bounding box center [401, 606] width 733 height 42
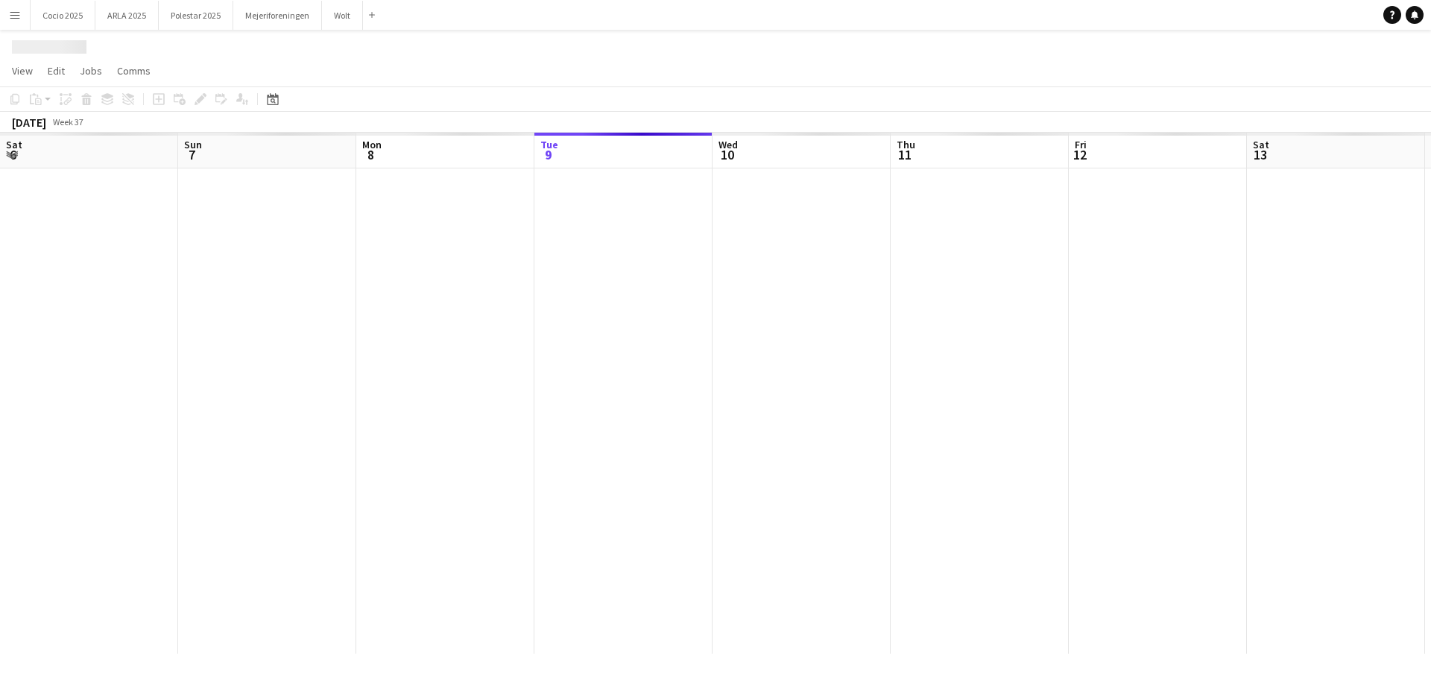
scroll to position [0, 356]
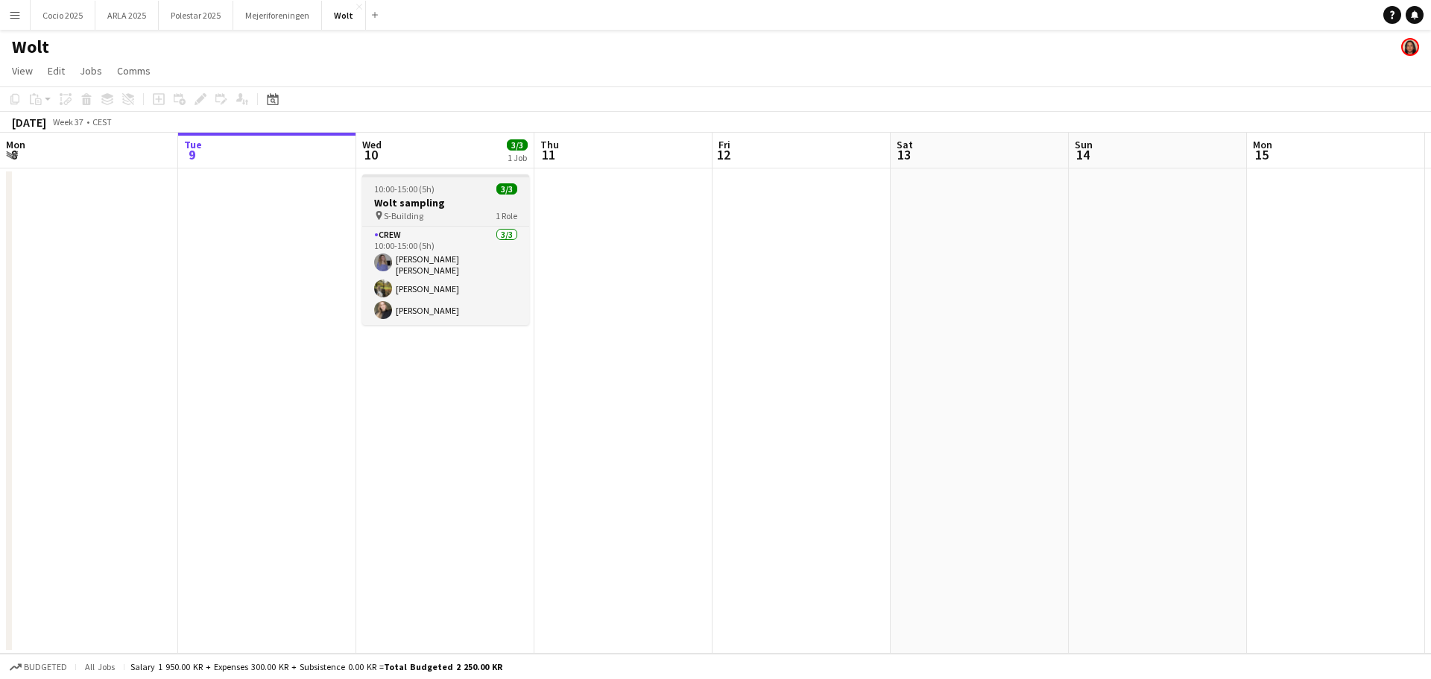
click at [469, 193] on div "10:00-15:00 (5h) 3/3" at bounding box center [445, 188] width 167 height 11
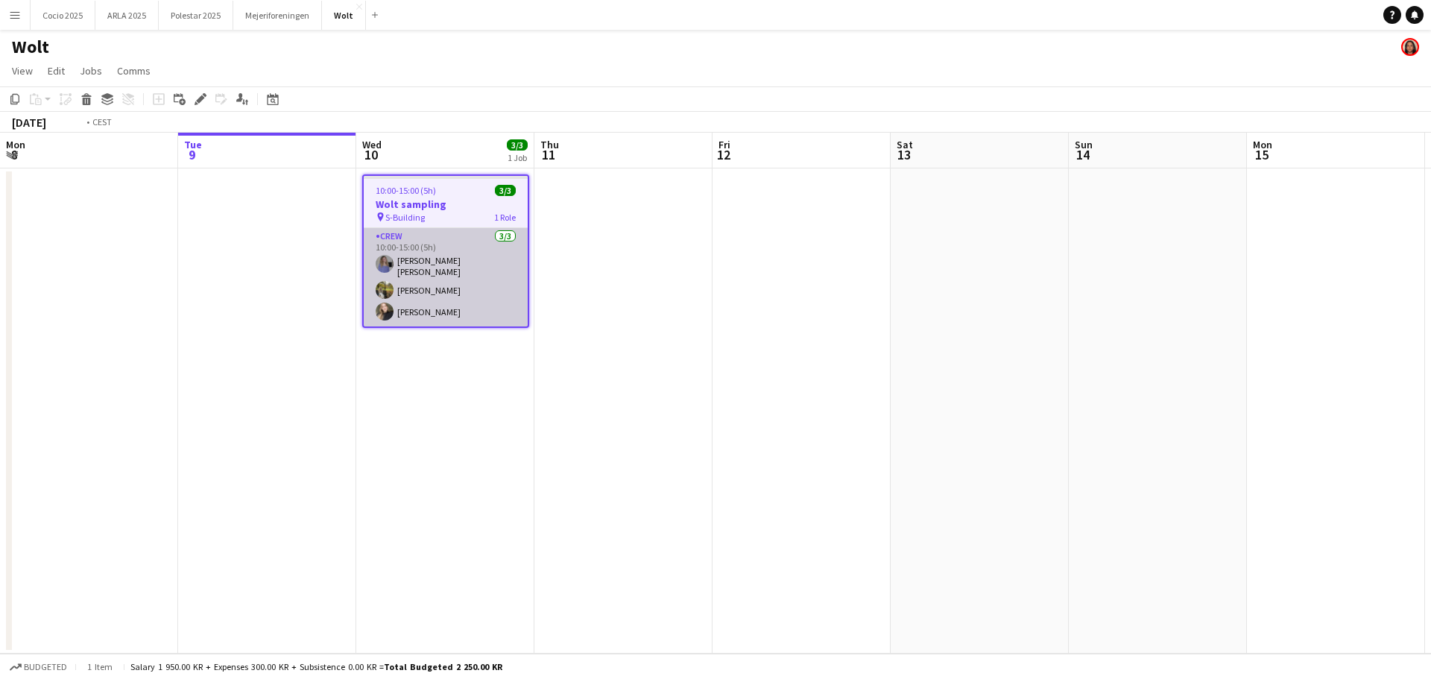
click at [443, 239] on app-card-role "Crew 3/3 10:00-15:00 (5h) Astrid Novrup Nørgaard Natasha Pedersen Gülay Basri" at bounding box center [446, 277] width 164 height 98
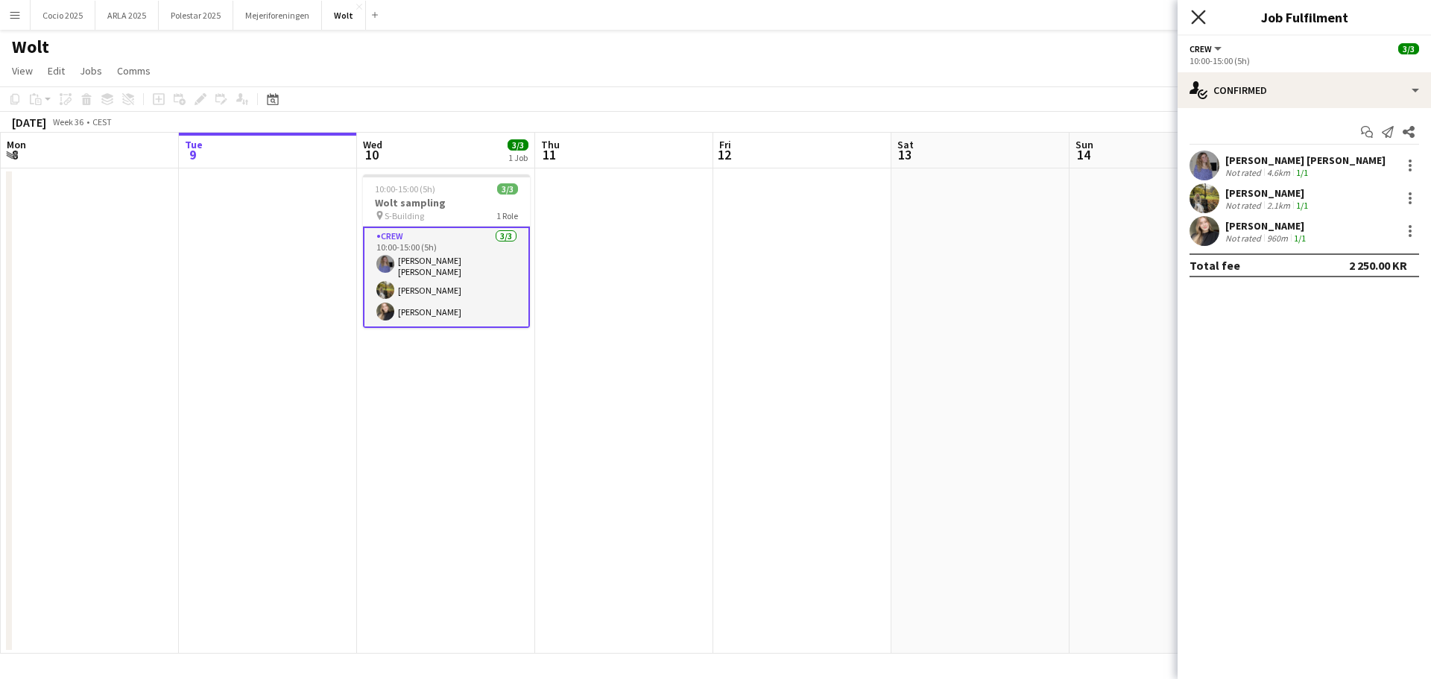
click at [1195, 16] on icon "Close pop-in" at bounding box center [1198, 17] width 14 height 14
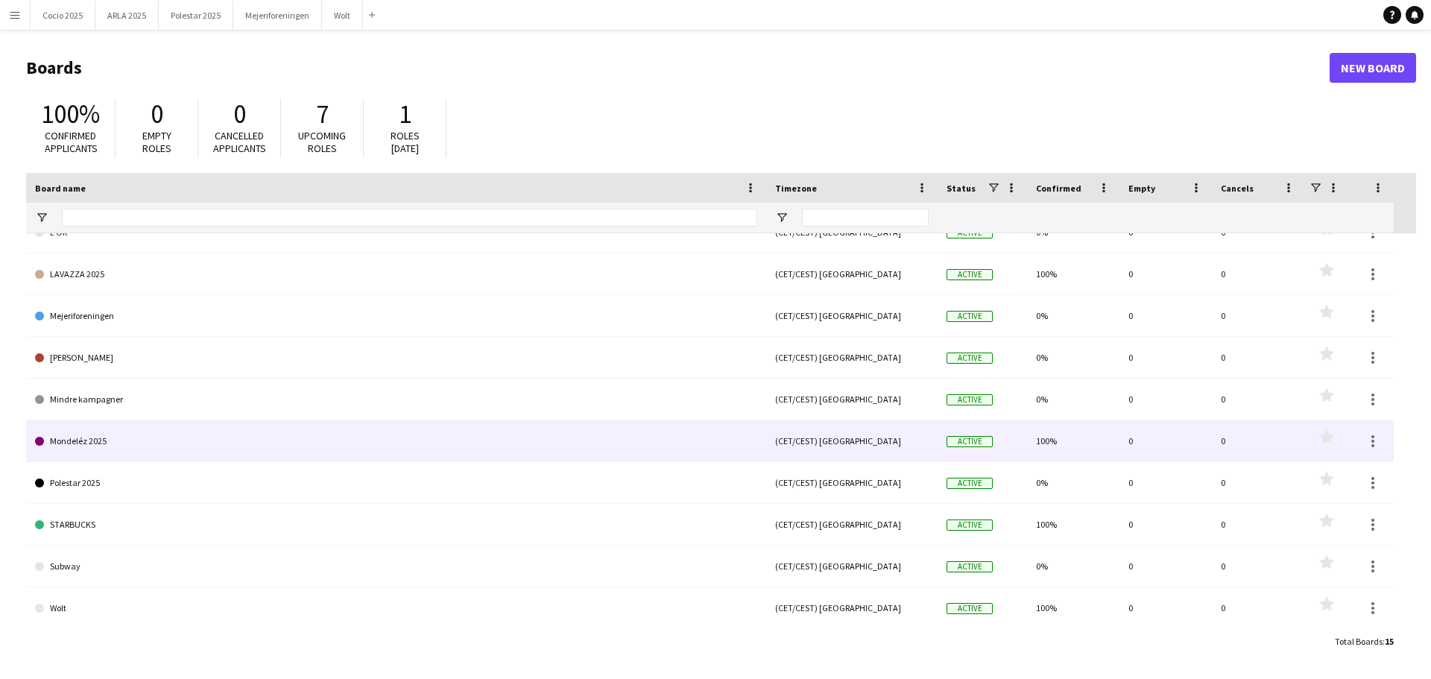
scroll to position [233, 0]
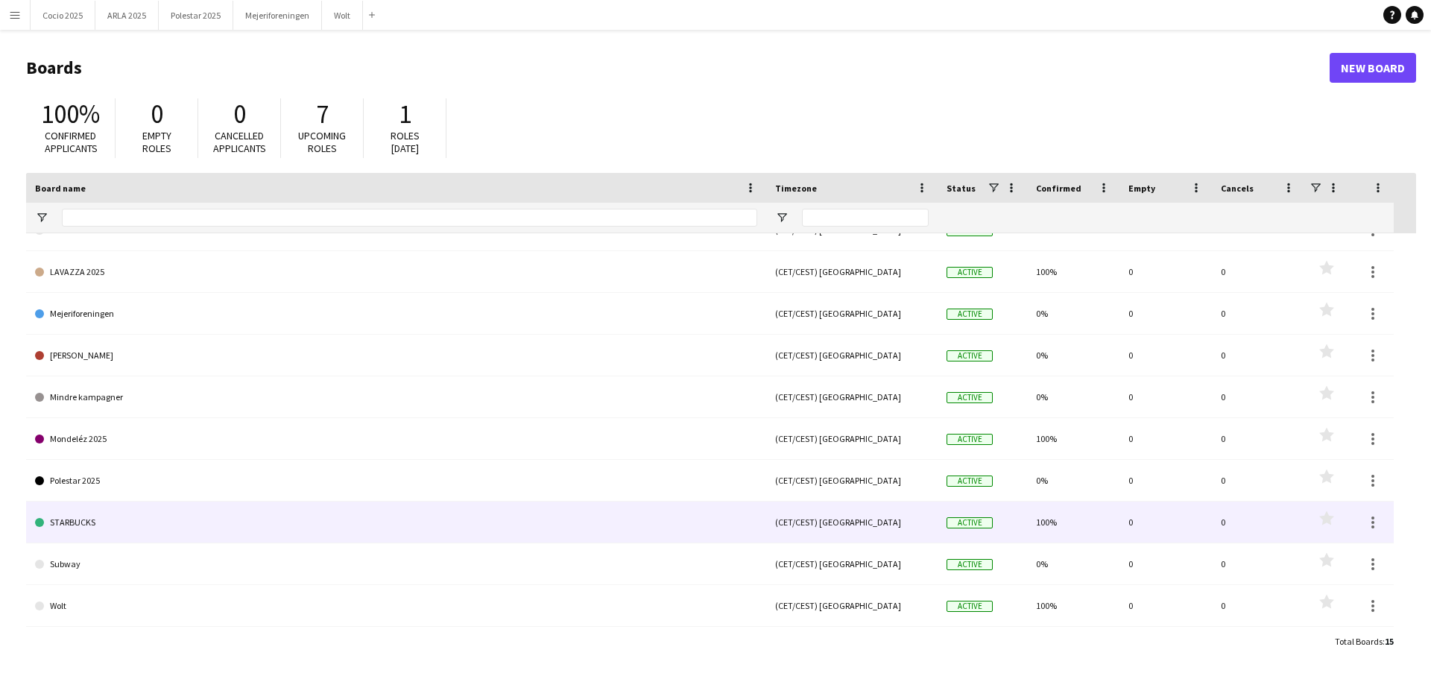
click at [120, 540] on link "STARBUCKS" at bounding box center [396, 523] width 722 height 42
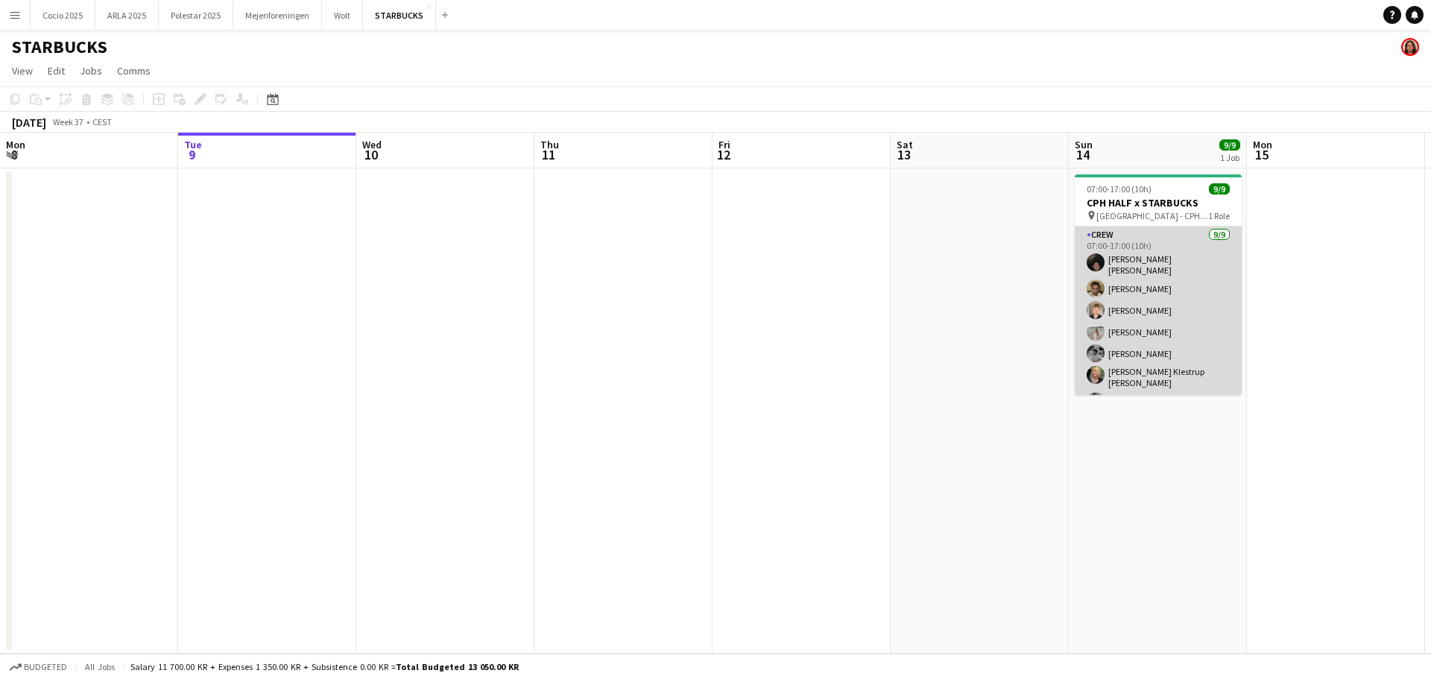
click at [1133, 272] on app-card-role "Crew 9/9 07:00-17:00 (10h) Noah Carl Stegmann Benyamin Ijaz Sebastian Schow Nel…" at bounding box center [1158, 345] width 167 height 237
